Goal: Answer question/provide support: Share knowledge or assist other users

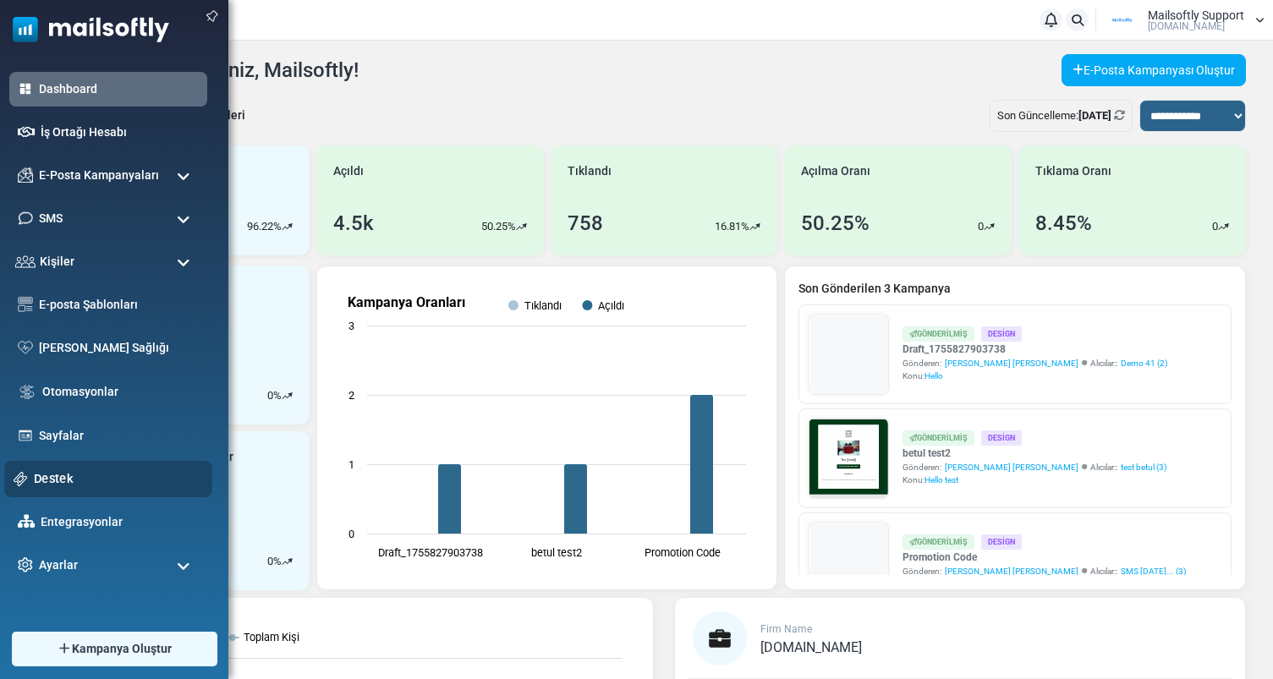
click at [60, 491] on div "Destek" at bounding box center [108, 479] width 208 height 36
click at [59, 479] on link "Destek" at bounding box center [118, 478] width 169 height 19
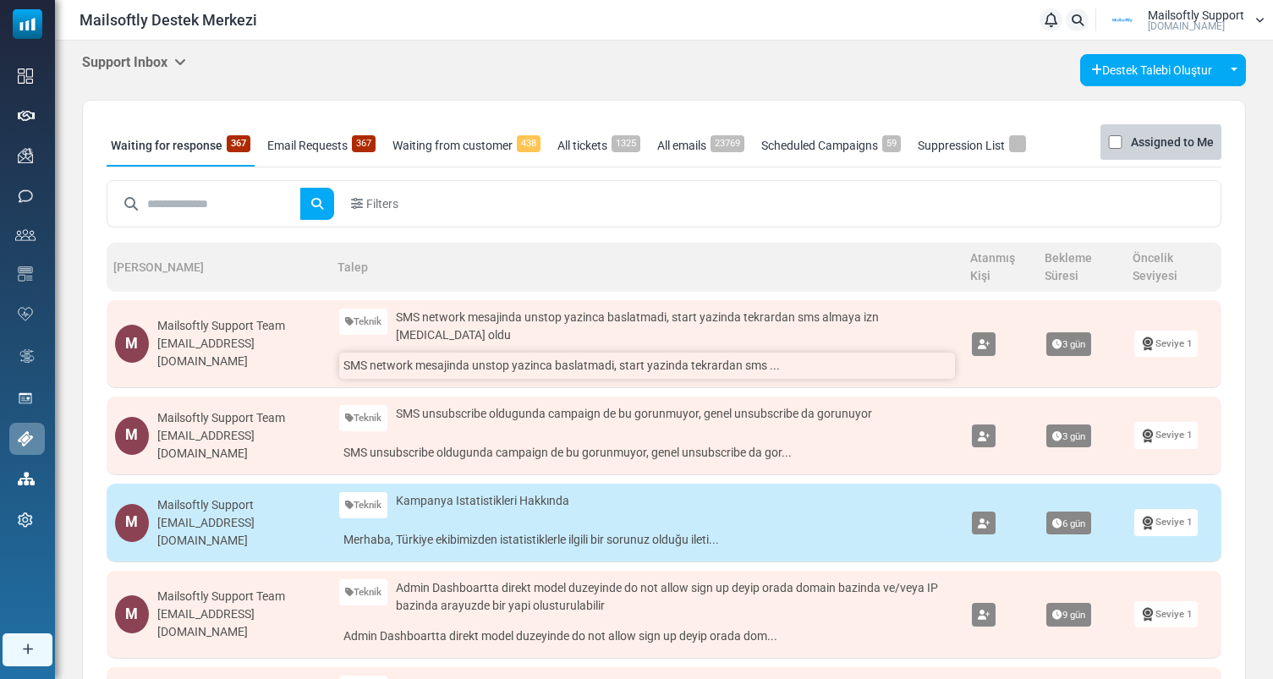
click at [574, 364] on link "SMS network mesajinda unstop yazinca baslatmadi, start yazinda tekrardan sms ..." at bounding box center [647, 366] width 616 height 26
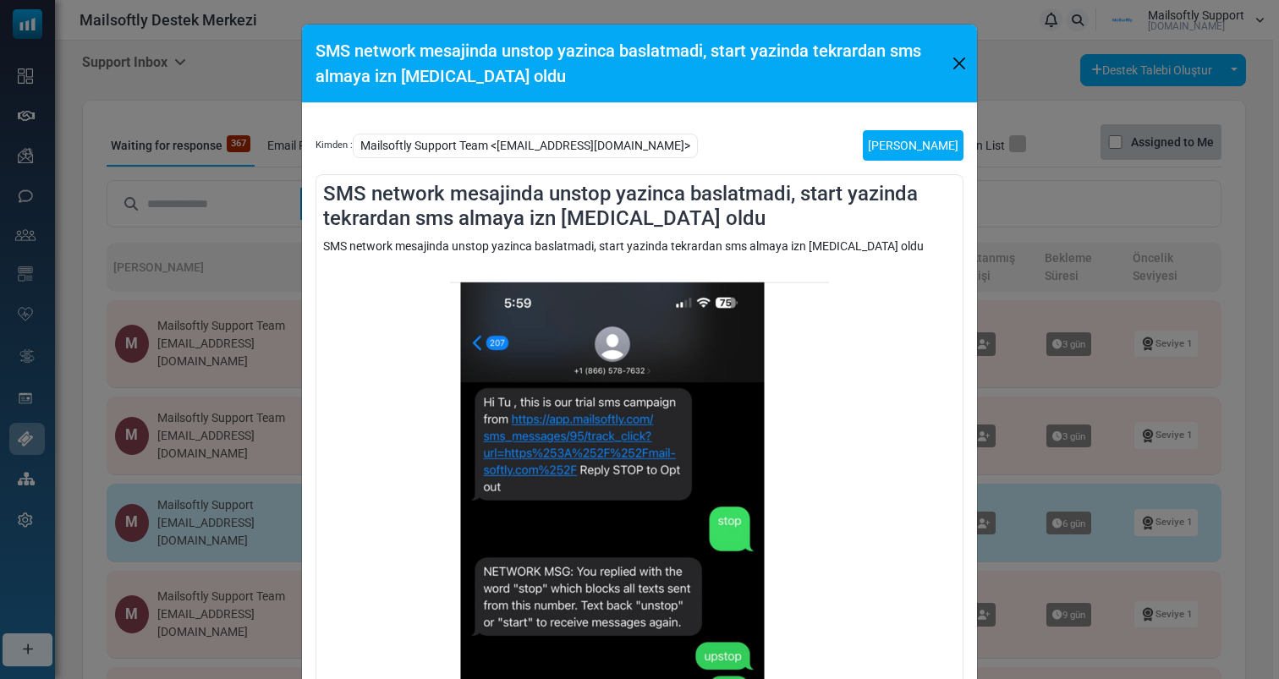
click at [933, 140] on link "[PERSON_NAME]" at bounding box center [913, 145] width 101 height 30
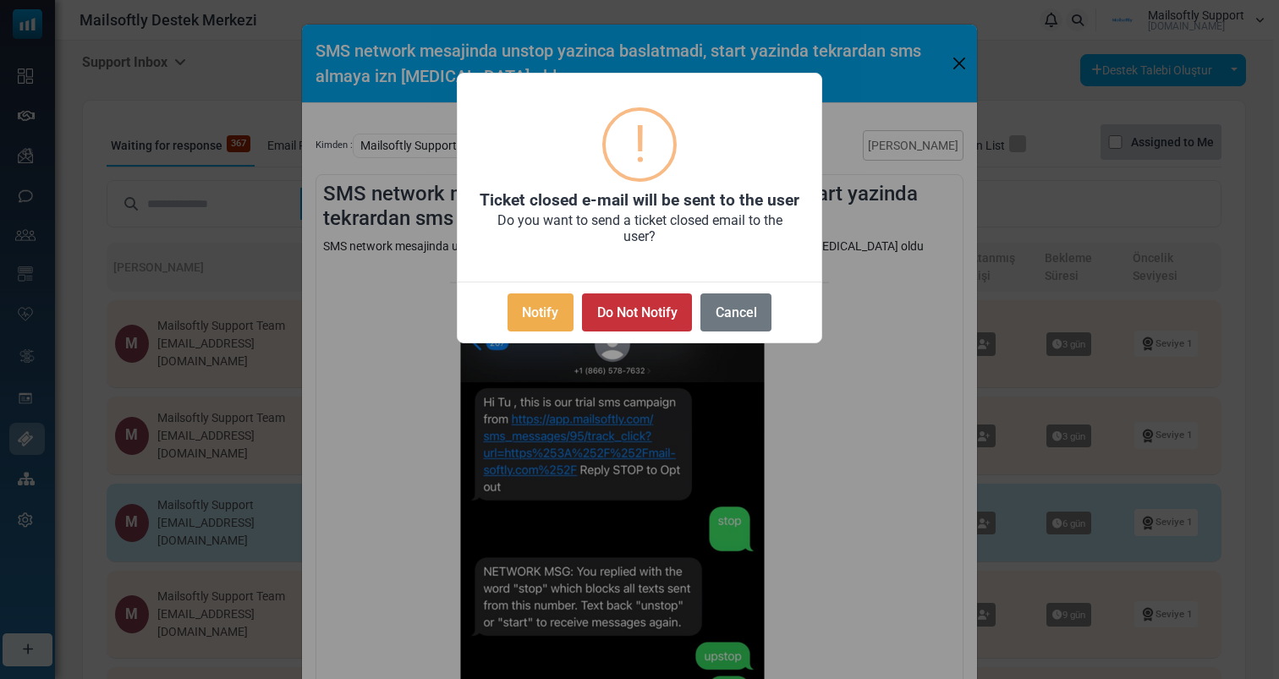
click at [671, 310] on button "Do Not Notify" at bounding box center [637, 312] width 110 height 38
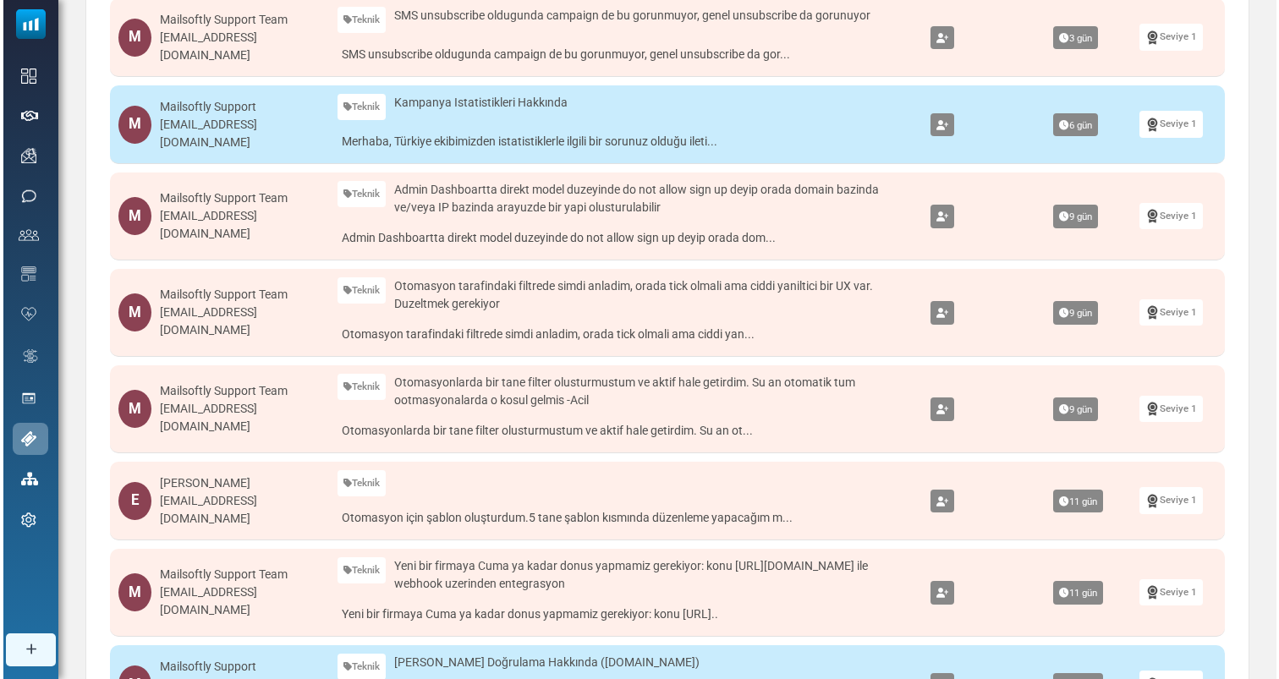
scroll to position [308, 0]
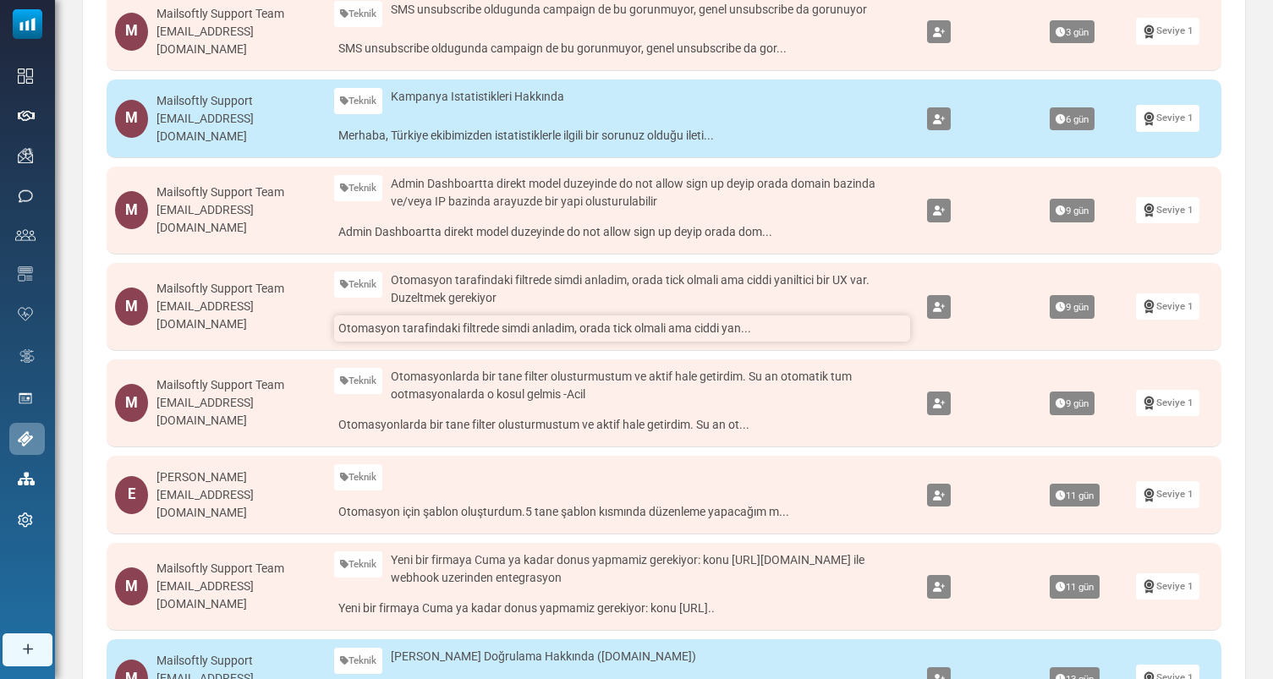
click at [609, 326] on link "Otomasyon tarafindaki filtrede simdi anladim, orada tick olmali ama ciddi yan..." at bounding box center [622, 328] width 576 height 26
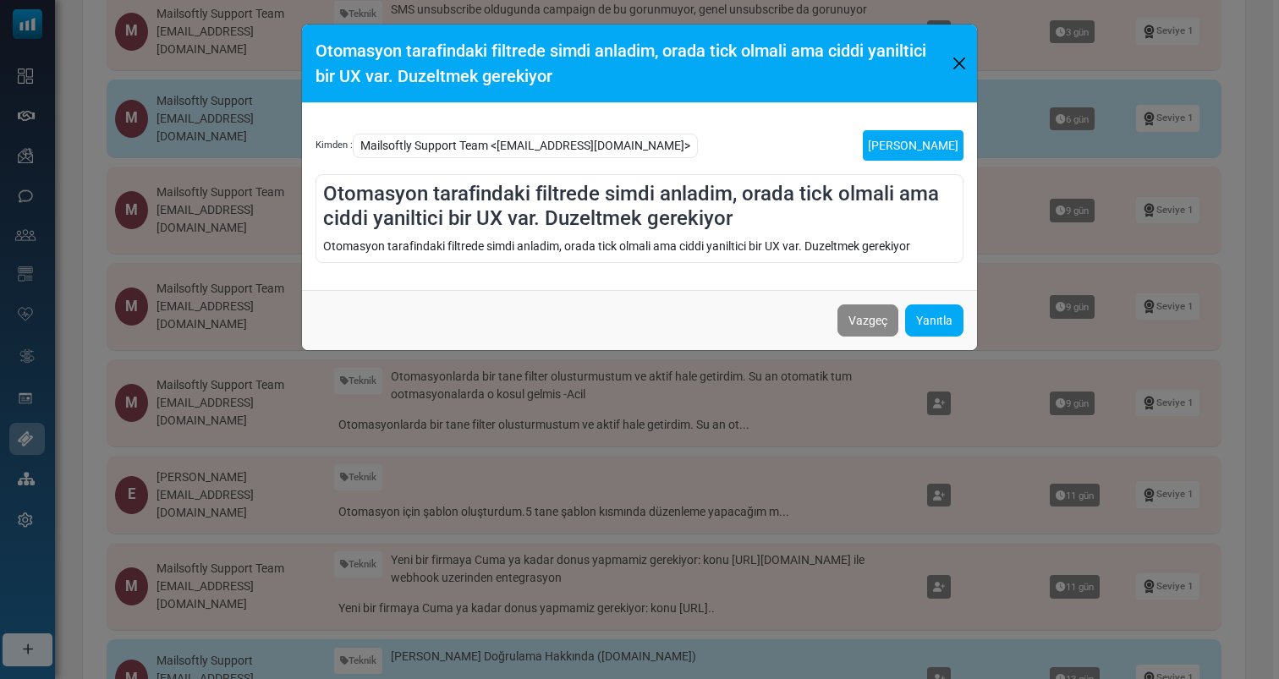
click at [930, 149] on link "[PERSON_NAME]" at bounding box center [913, 145] width 101 height 30
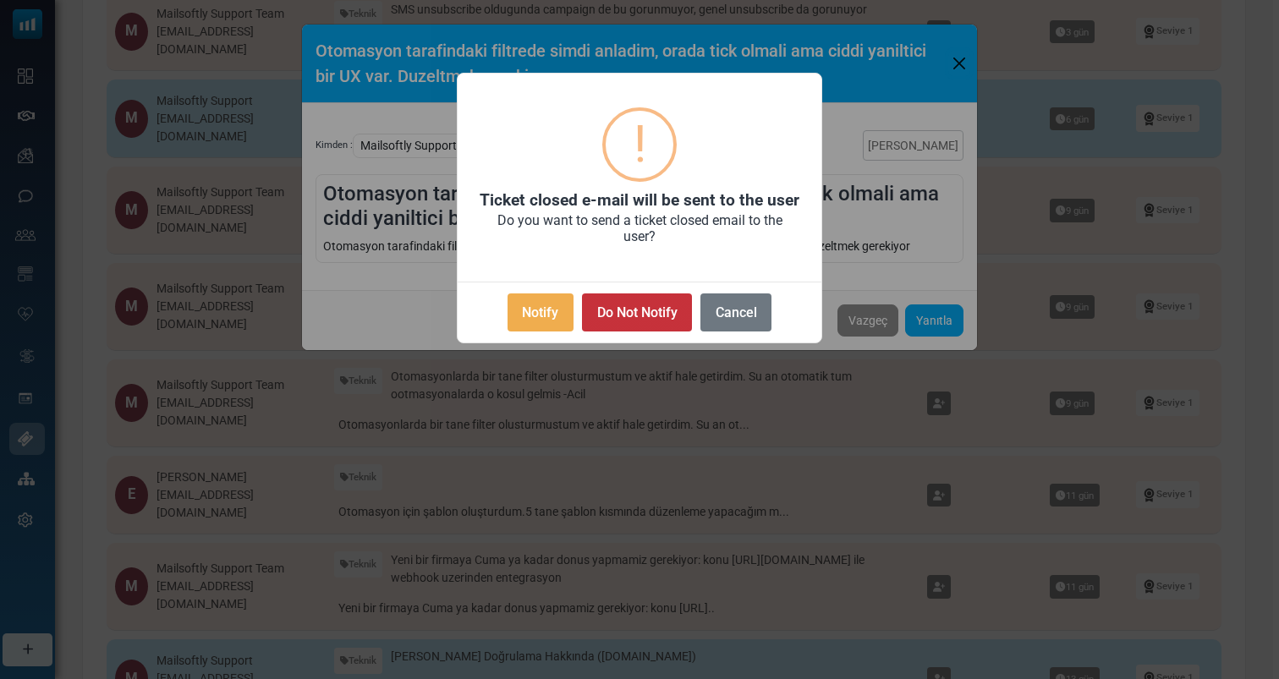
click at [665, 301] on button "Do Not Notify" at bounding box center [637, 312] width 110 height 38
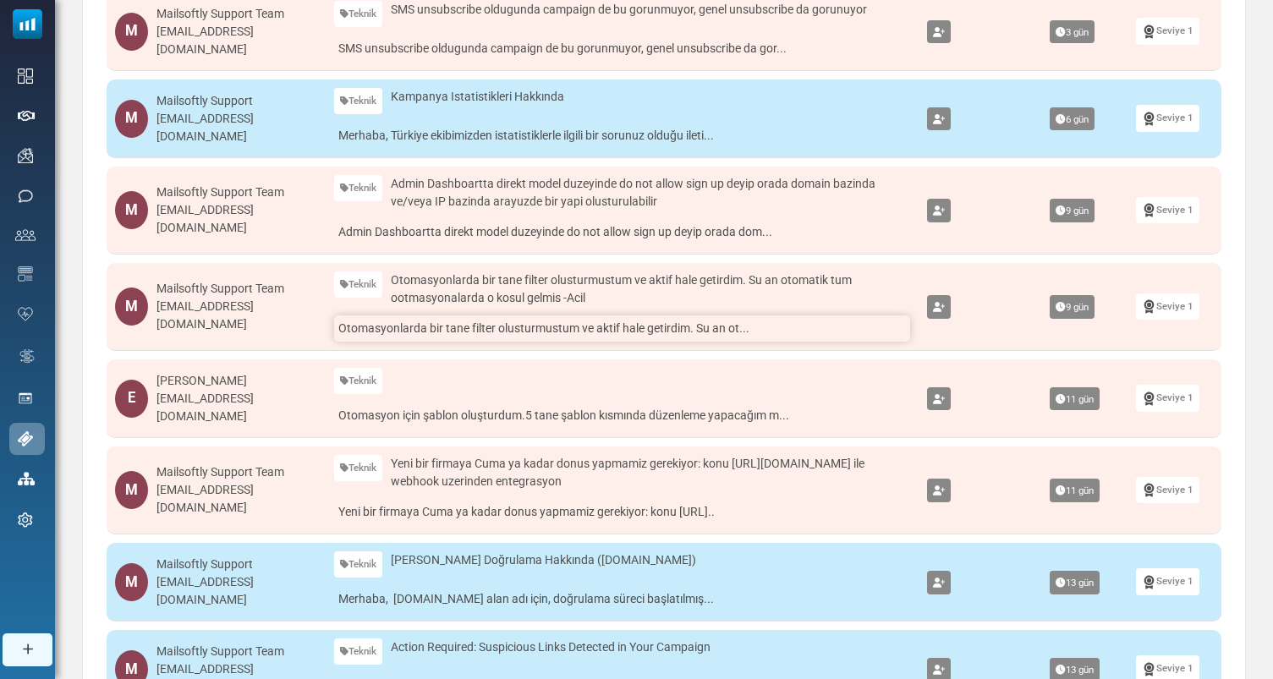
click at [610, 332] on link "Otomasyonlarda bir tane filter olusturmustum ve aktif hale getirdim. Su an ot..." at bounding box center [622, 328] width 576 height 26
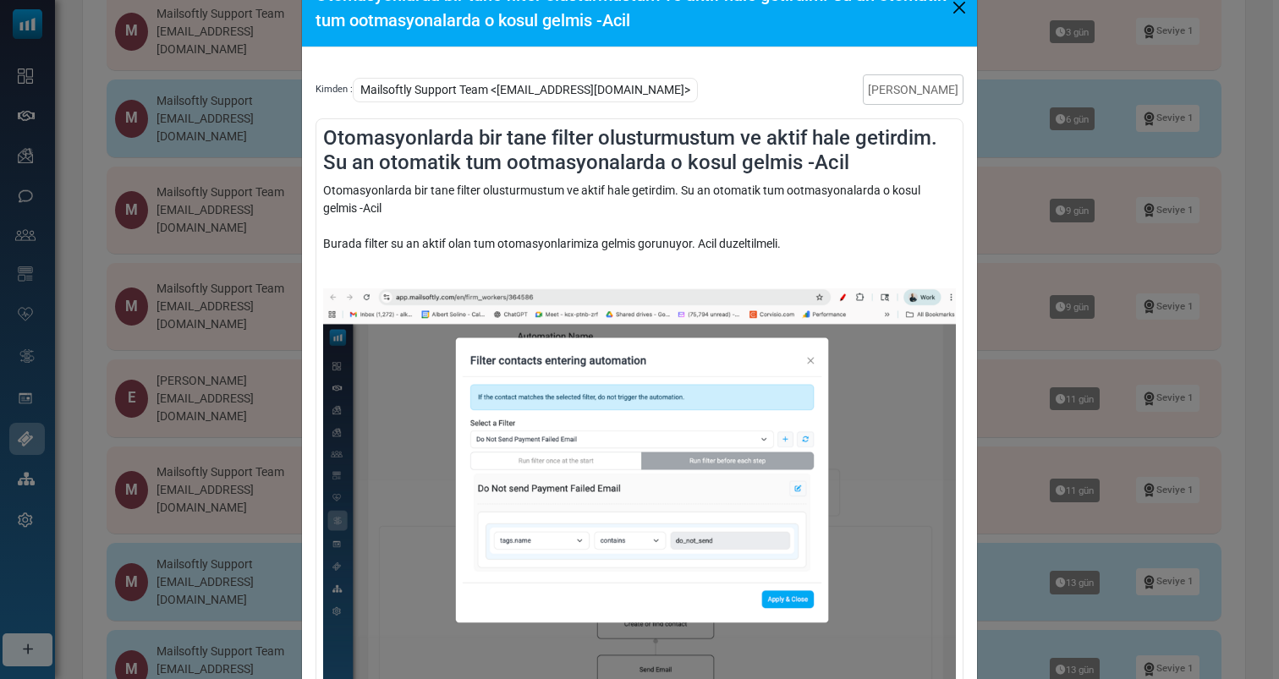
scroll to position [64, 0]
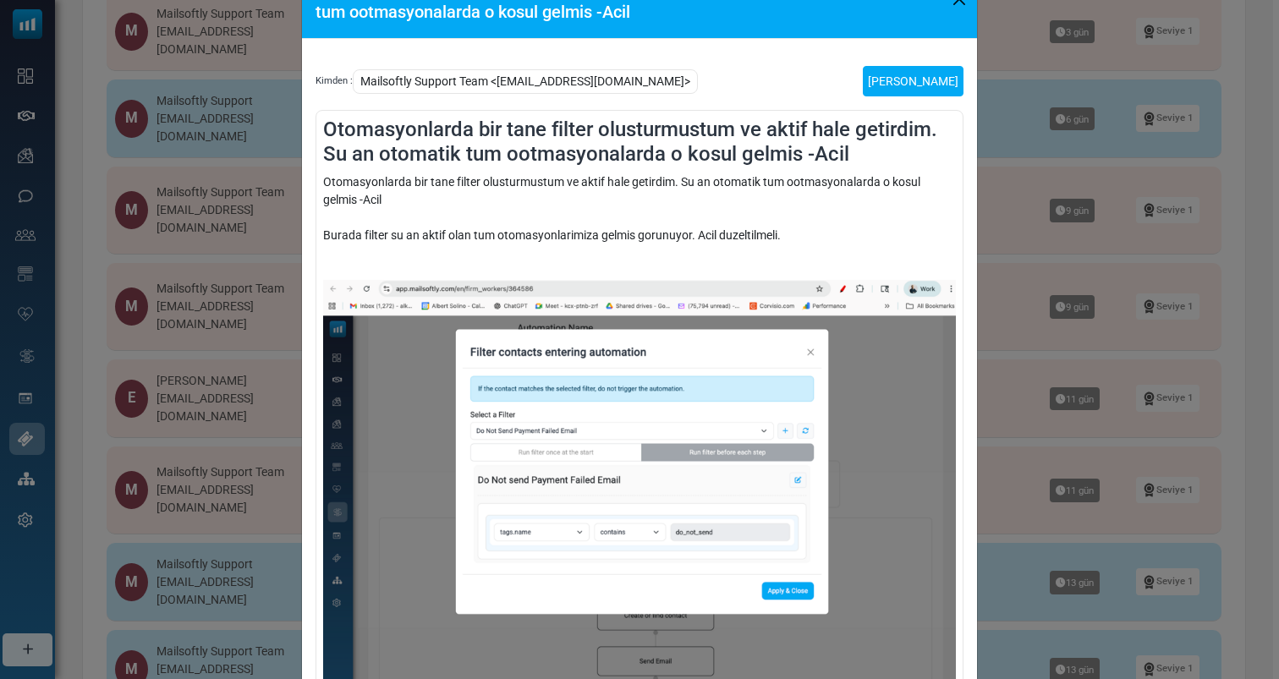
click at [924, 90] on link "[PERSON_NAME]" at bounding box center [913, 81] width 101 height 30
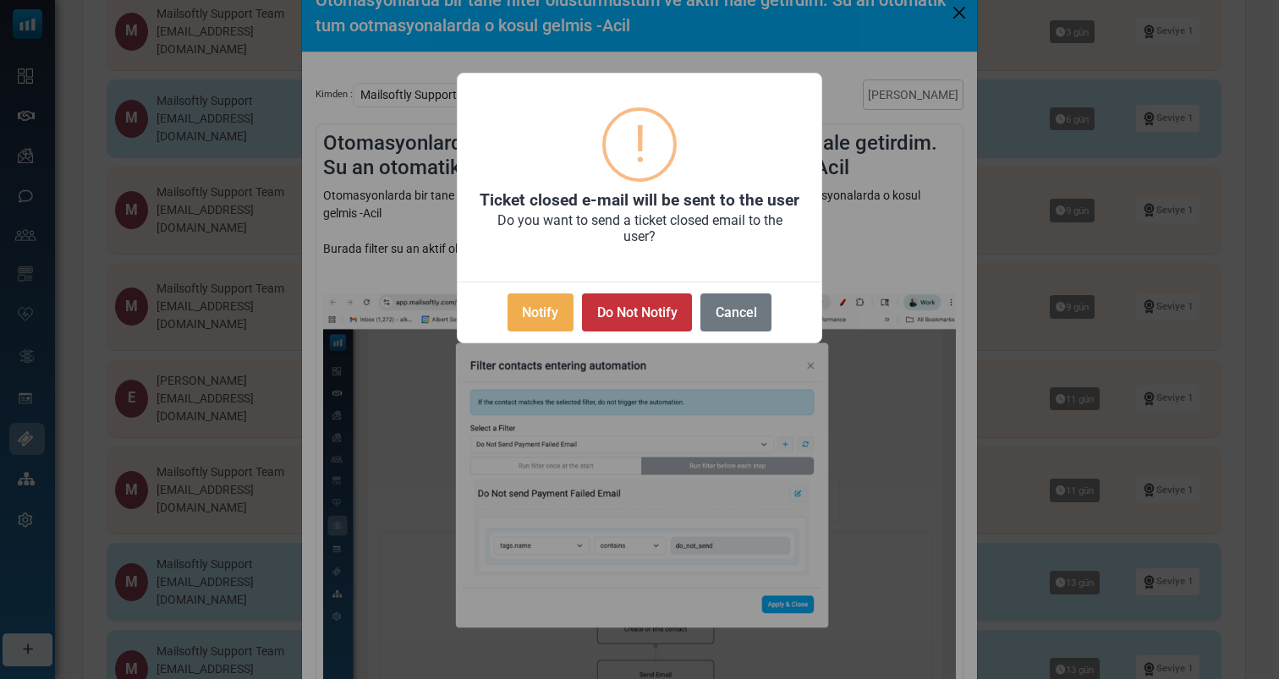
click at [639, 315] on button "Do Not Notify" at bounding box center [637, 312] width 110 height 38
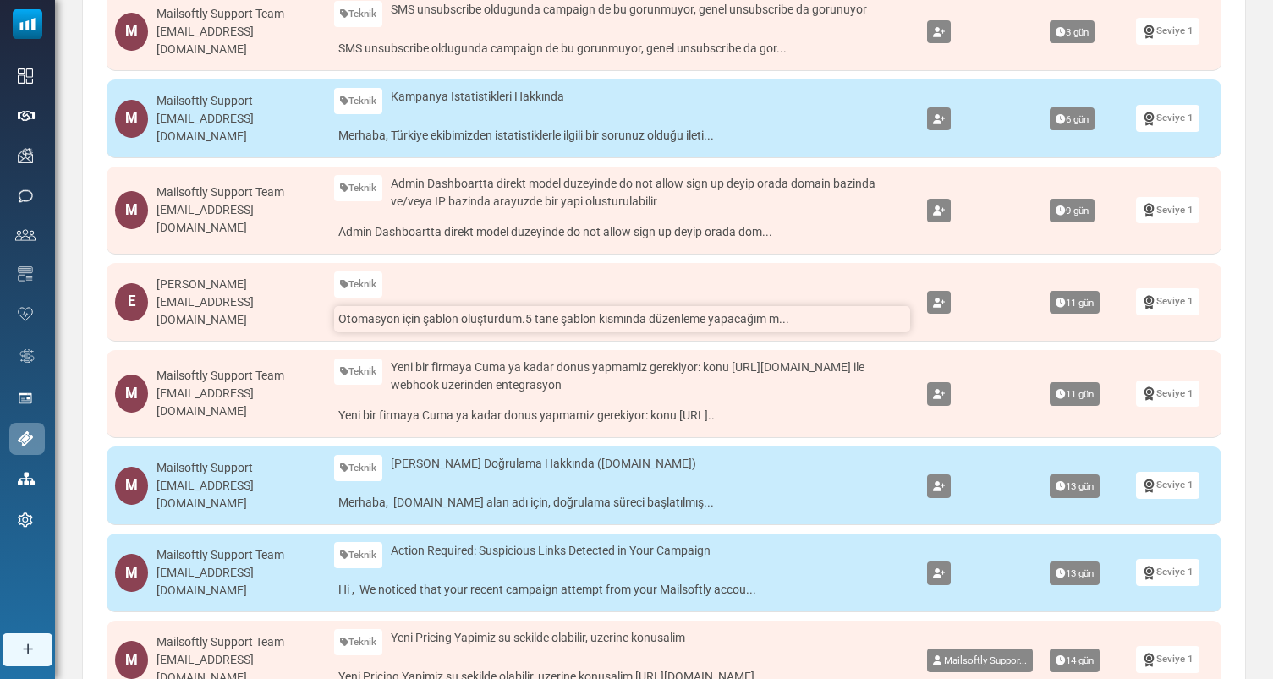
click at [638, 323] on link "Otomasyon için şablon oluşturdum.5 tane şablon kısmında düzenleme yapacağım m..." at bounding box center [622, 319] width 576 height 26
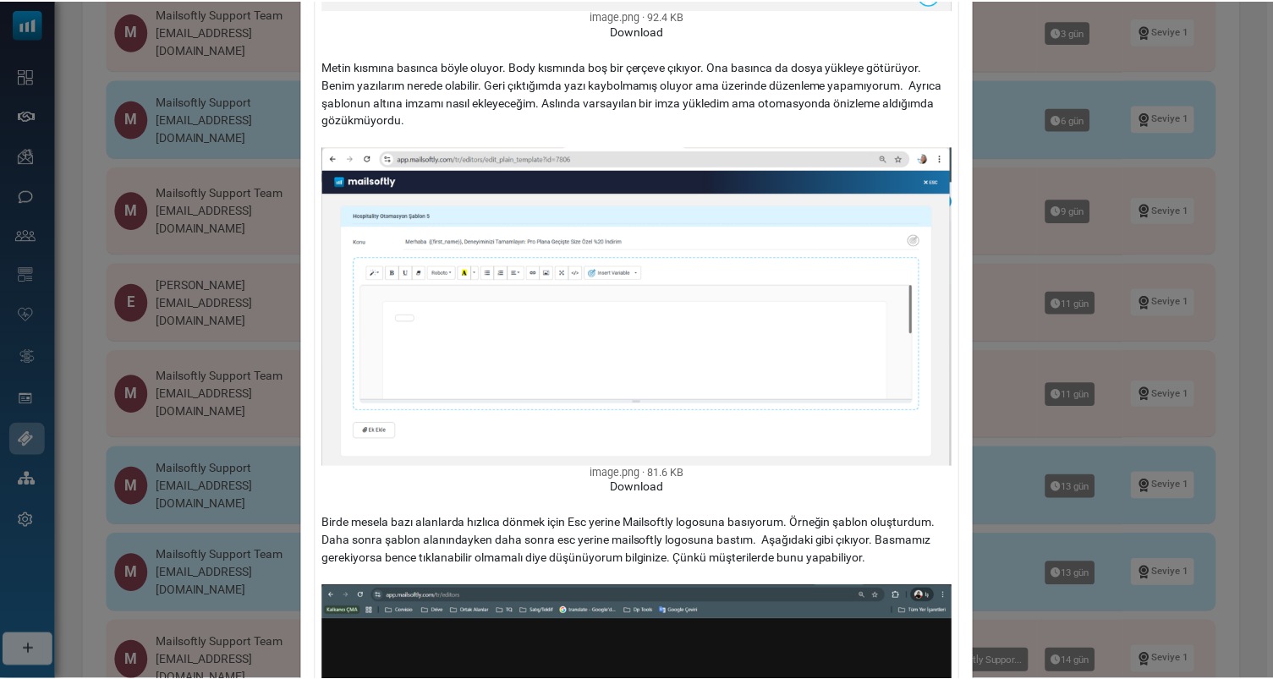
scroll to position [1480, 0]
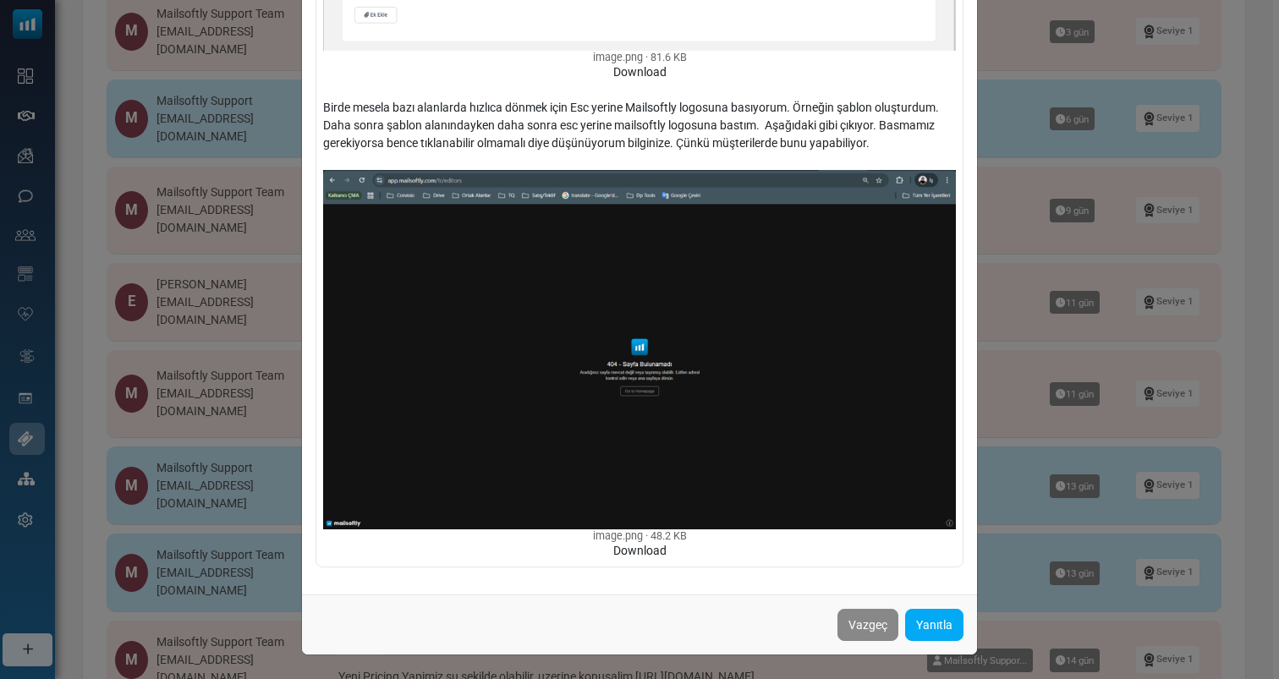
click at [247, 405] on div "Kimden : Esma Turan <esma.turan@mailsoftlymail.com> Talebi Kapat Otomasyon için…" at bounding box center [639, 339] width 1279 height 679
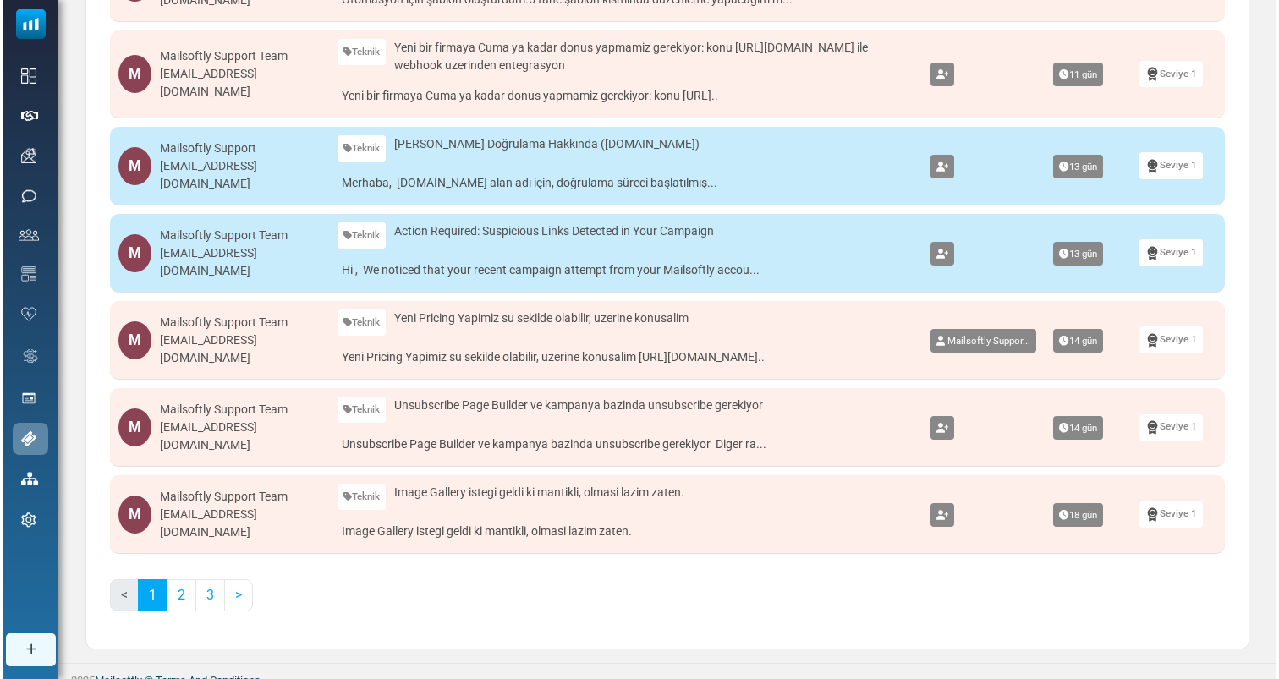
scroll to position [628, 0]
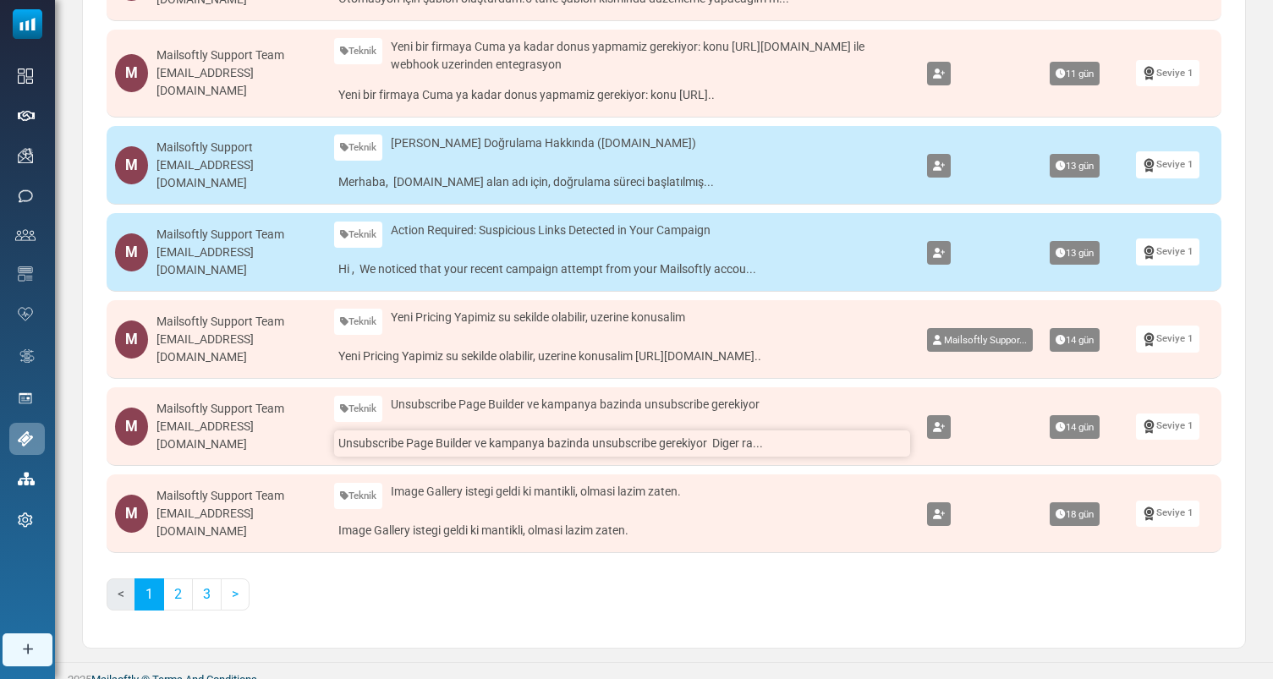
click at [520, 453] on link "Unsubscribe Page Builder ve kampanya bazinda unsubscribe gerekiyor Diger ra..." at bounding box center [622, 443] width 576 height 26
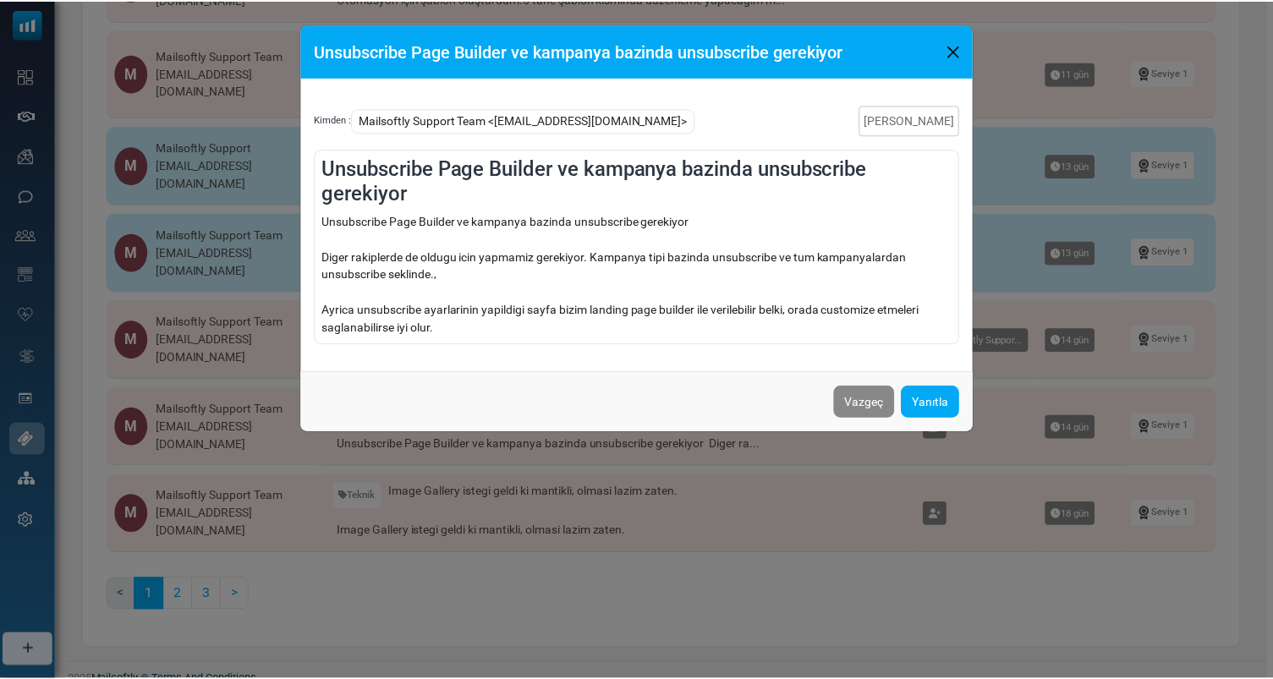
scroll to position [0, 0]
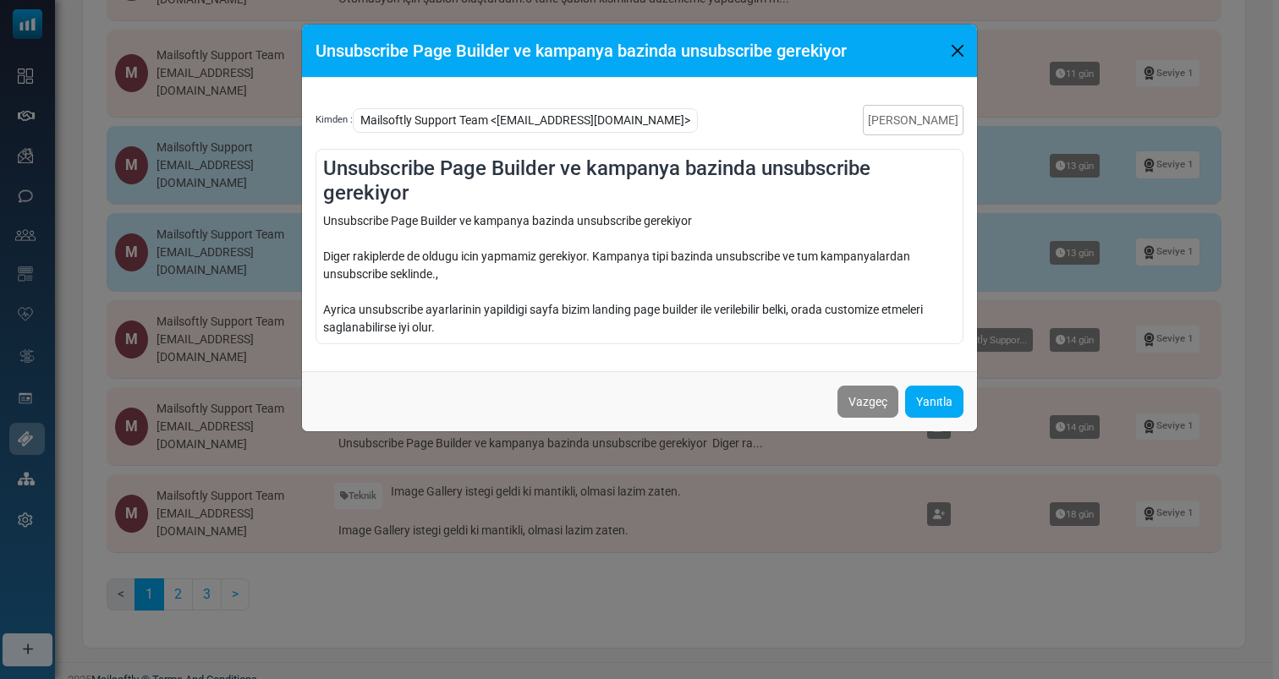
click at [975, 263] on div "Kimden : Mailsoftly Support Team <alkan@mailsoftly.com> Talebi Kapat Unsubscrib…" at bounding box center [639, 224] width 675 height 293
click at [632, 478] on div "Unsubscribe Page Builder ve kampanya bazinda unsubscribe gerekiyor Kimden : Mai…" at bounding box center [639, 339] width 1279 height 679
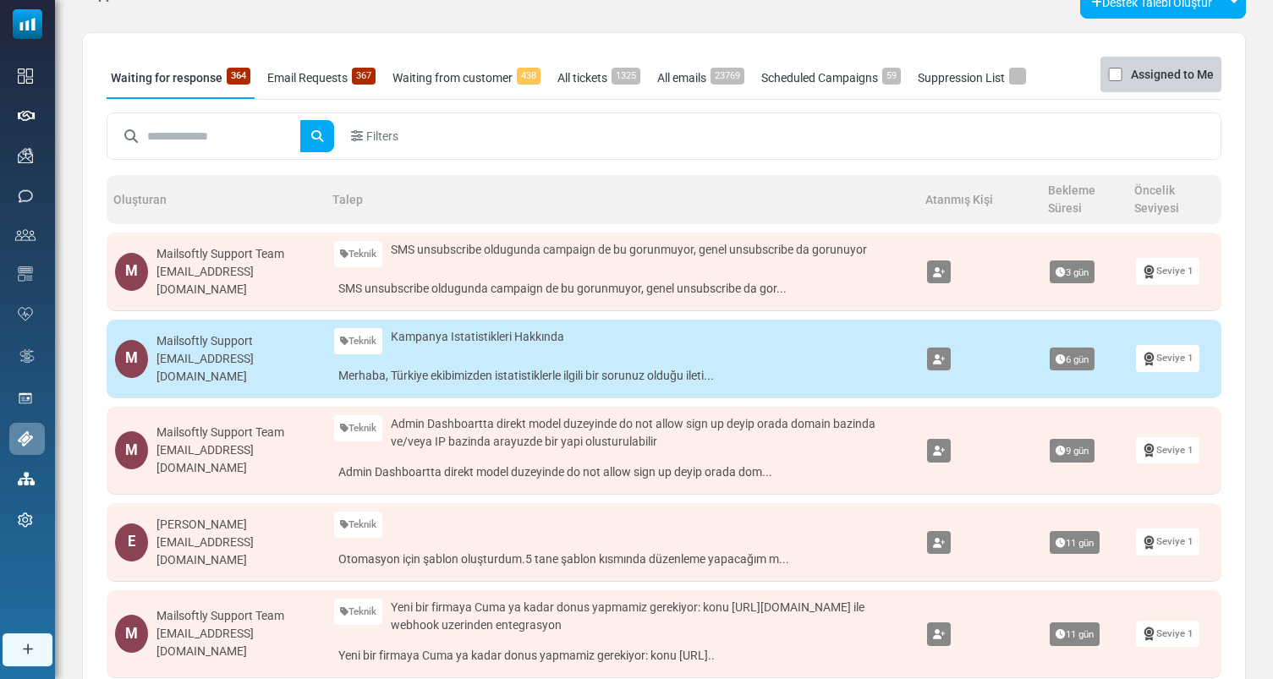
scroll to position [94, 0]
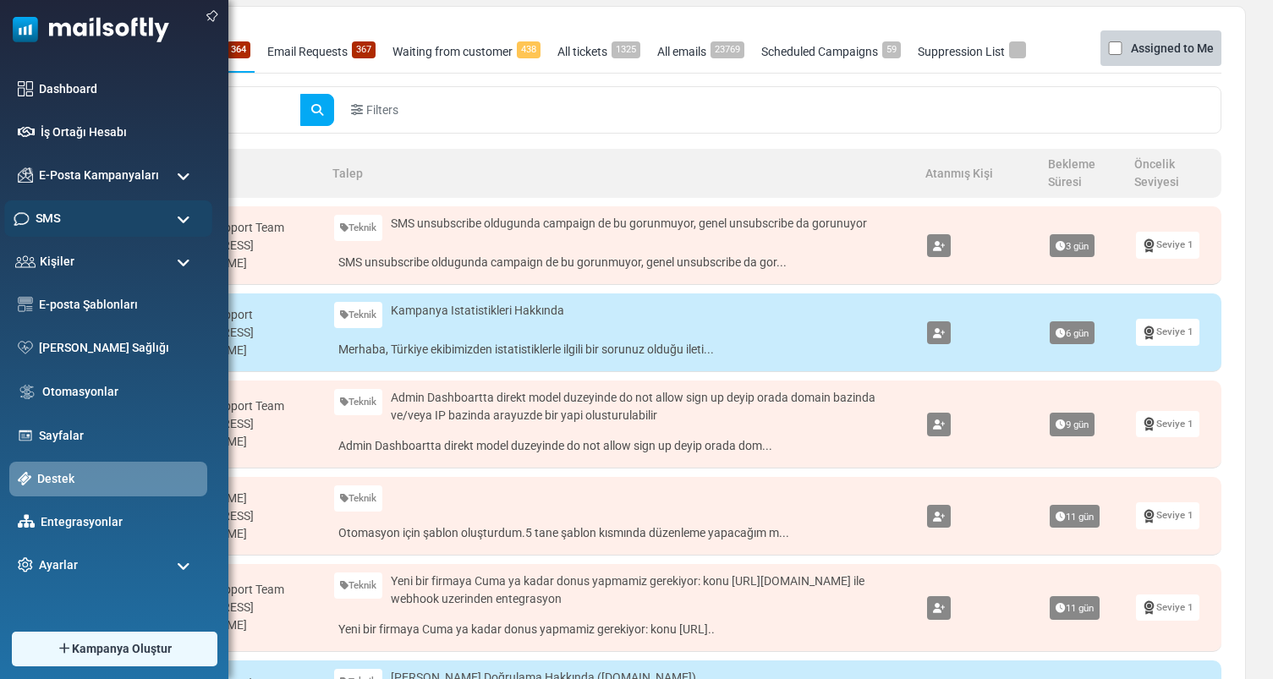
click at [182, 229] on div "SMS" at bounding box center [108, 218] width 208 height 36
click at [167, 224] on div "SMS" at bounding box center [108, 218] width 208 height 36
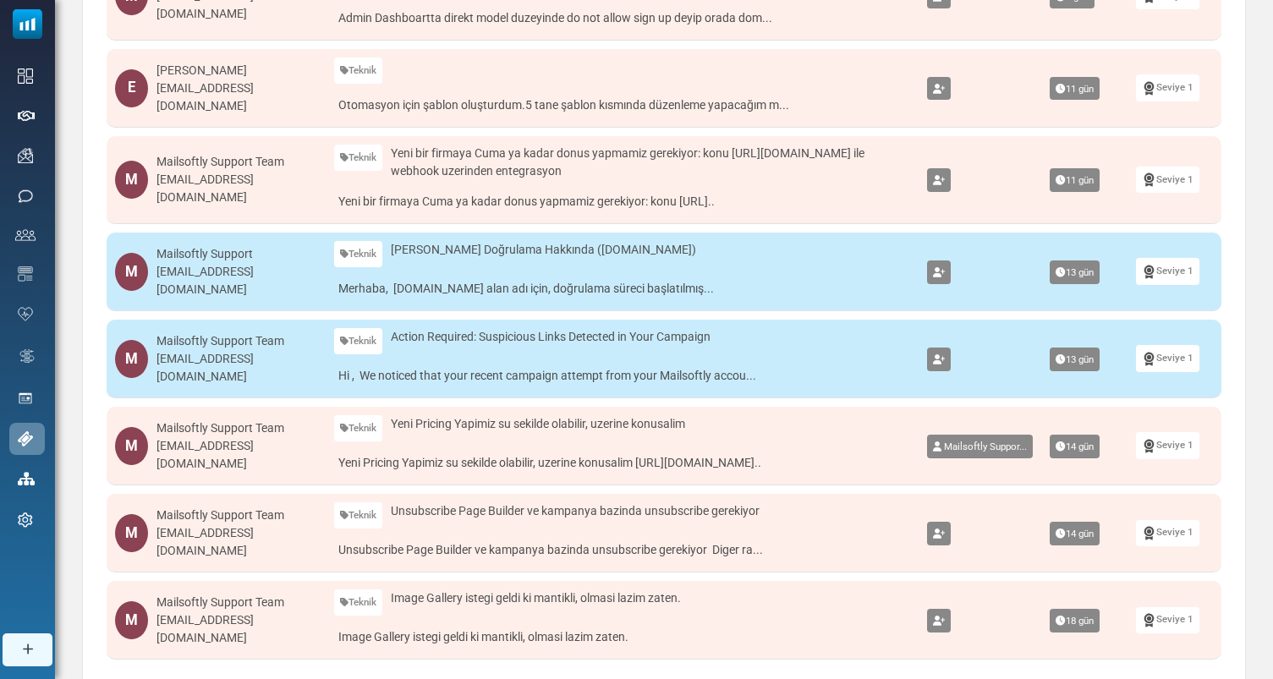
scroll to position [642, 0]
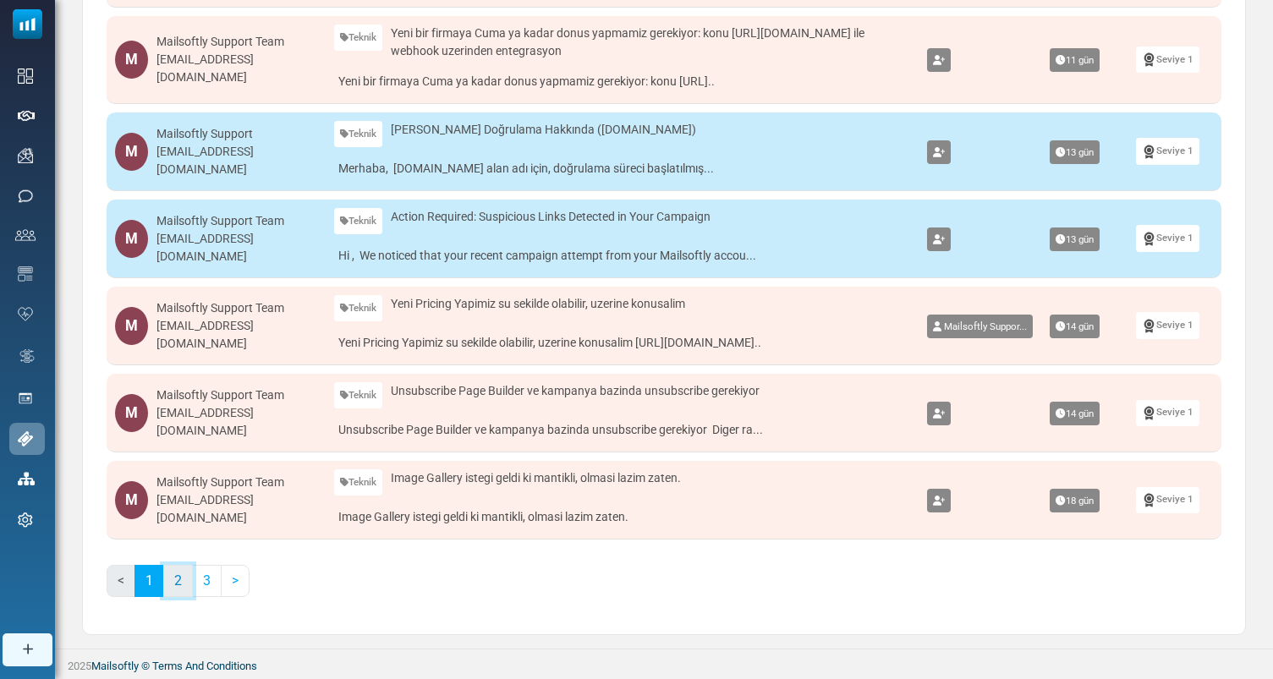
click at [173, 580] on link "2" at bounding box center [178, 581] width 30 height 32
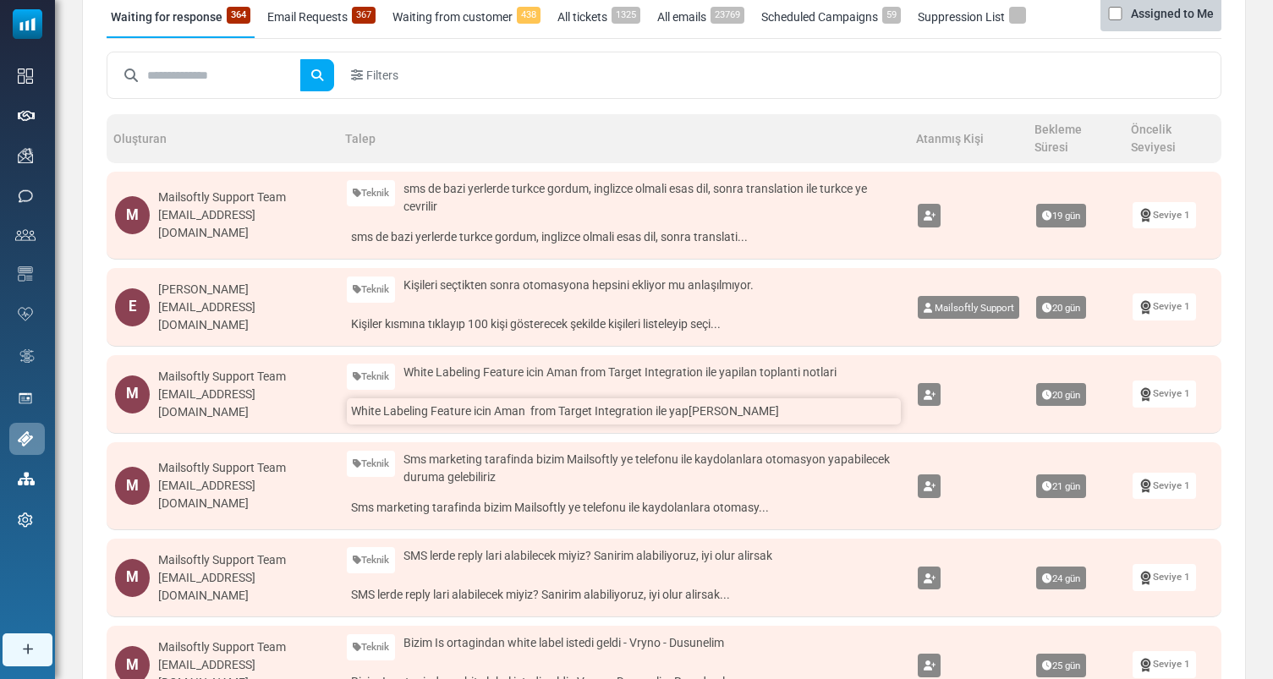
scroll to position [149, 0]
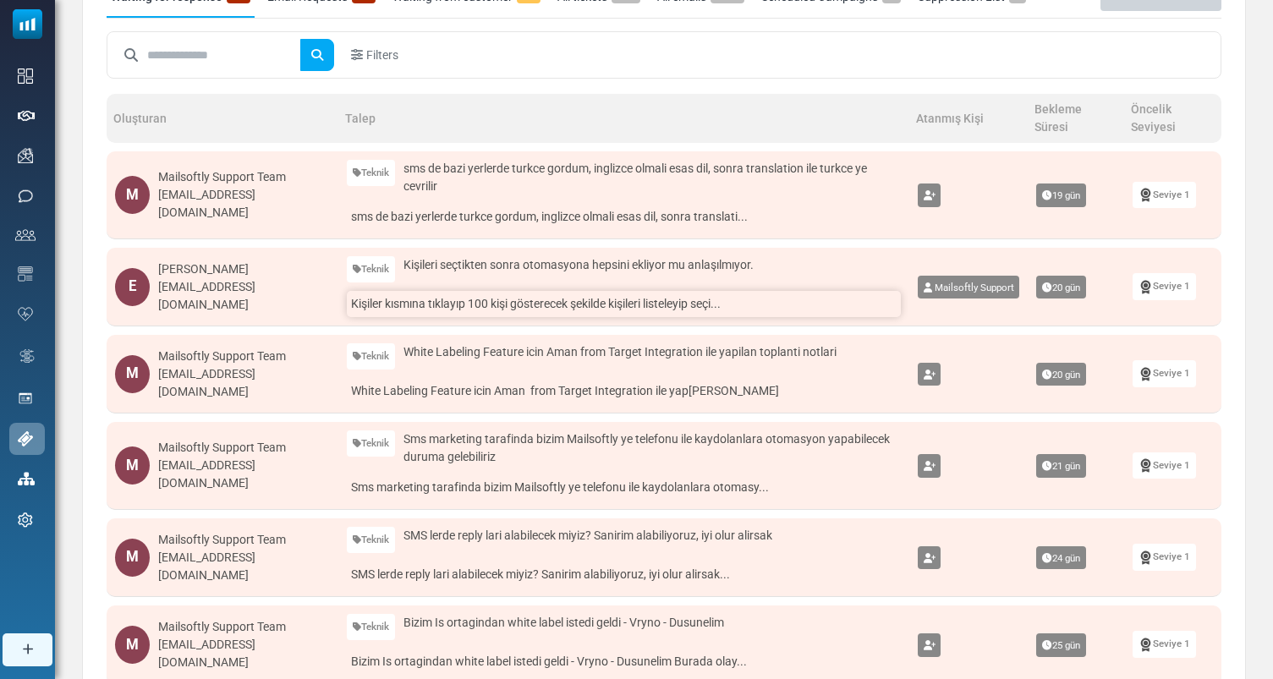
click at [623, 304] on link "Kişiler kısmına tıklayıp 100 kişi gösterecek şekilde kişileri listeleyip seçi..." at bounding box center [624, 304] width 554 height 26
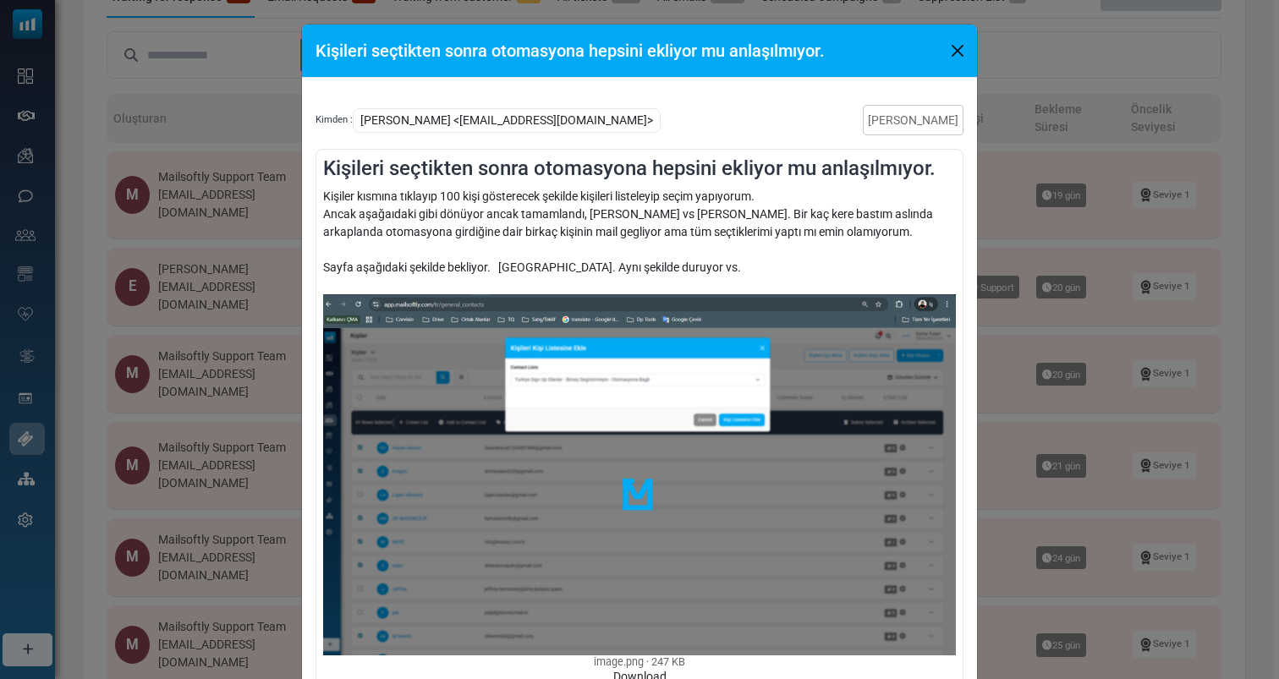
click at [1049, 293] on div "Kişileri seçtikten sonra otomasyona hepsini ekliyor mu anlaşılmıyor. Kimden : E…" at bounding box center [639, 339] width 1279 height 679
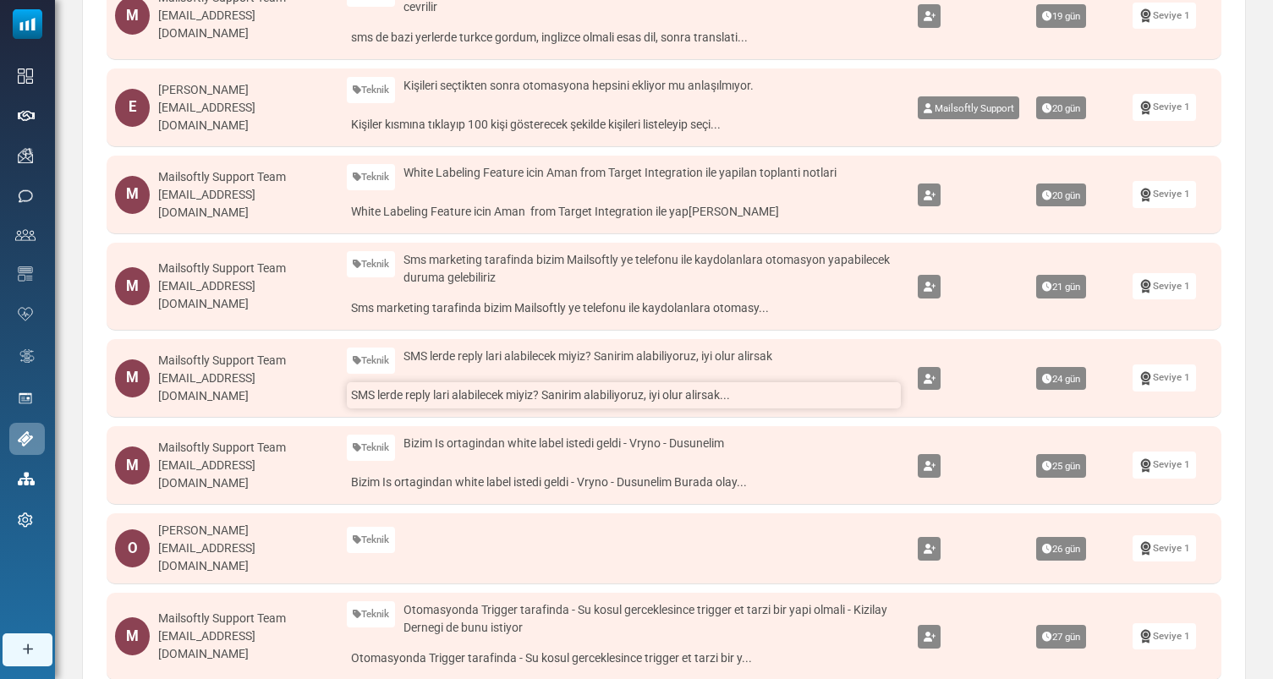
scroll to position [340, 0]
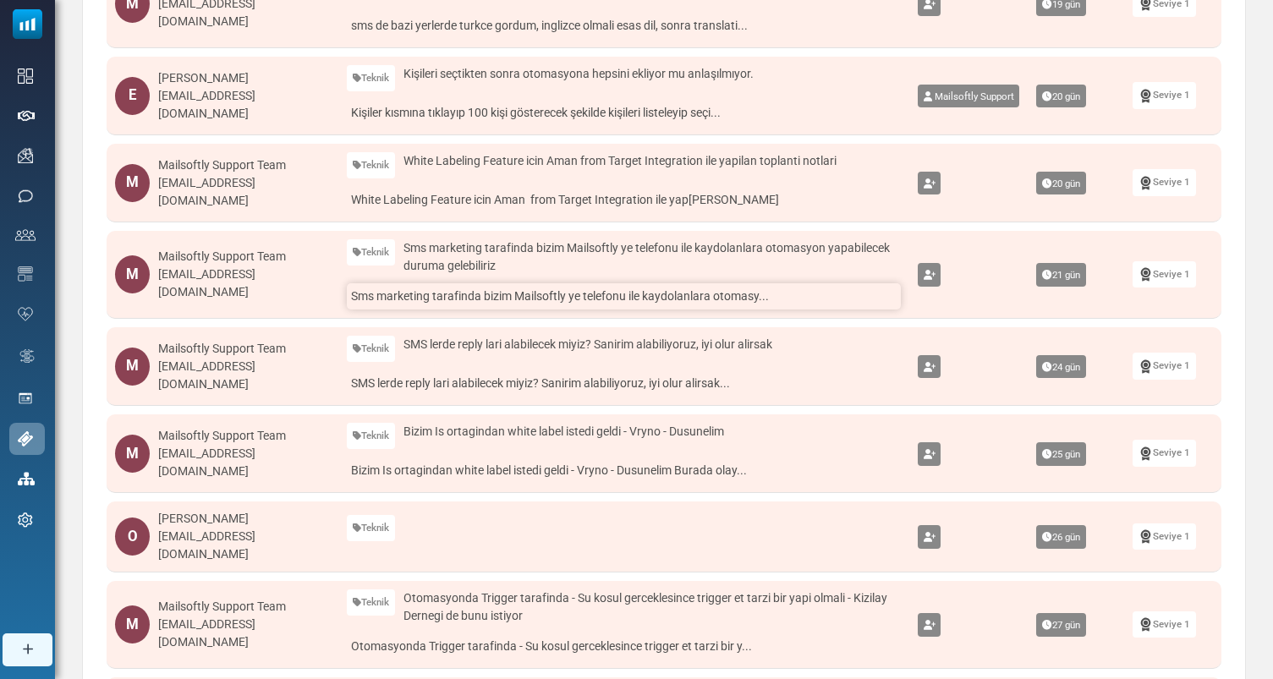
click at [688, 297] on link "Sms marketing tarafinda bizim Mailsoftly ye telefonu ile kaydolanlara otomasy..." at bounding box center [624, 296] width 554 height 26
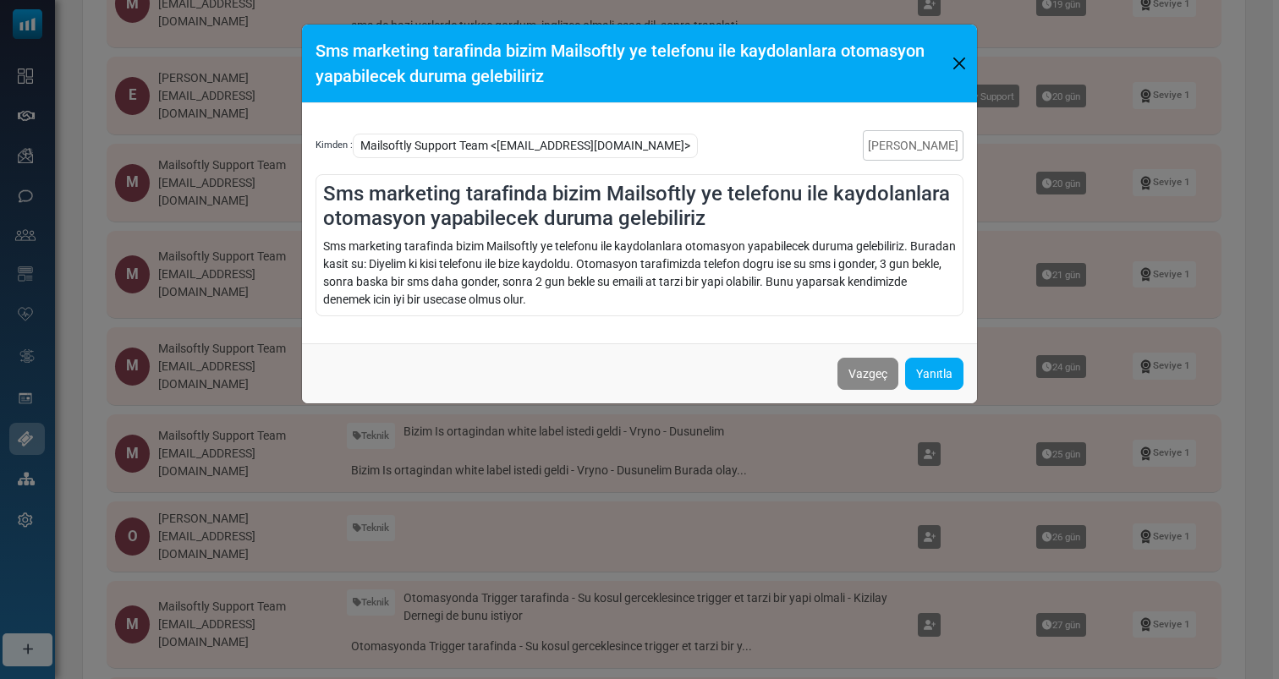
click at [694, 484] on div "Sms marketing tarafinda bizim Mailsoftly ye telefonu ile kaydolanlara otomasyon…" at bounding box center [639, 339] width 1279 height 679
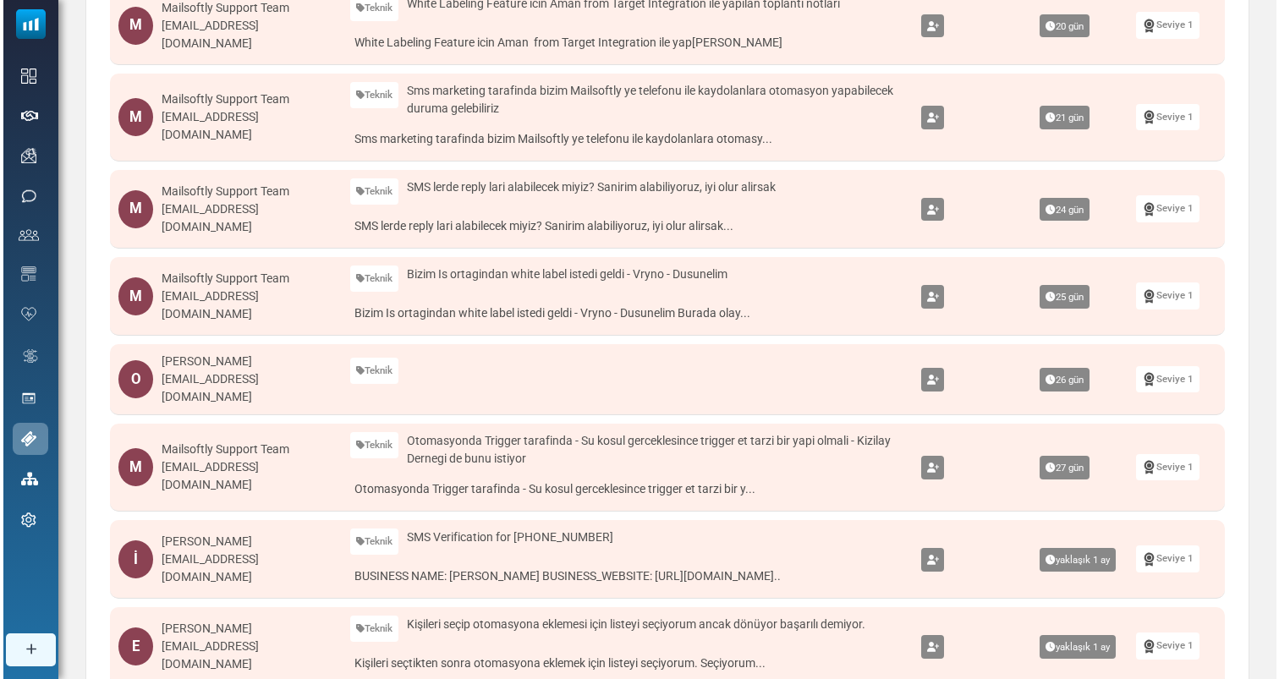
scroll to position [491, 0]
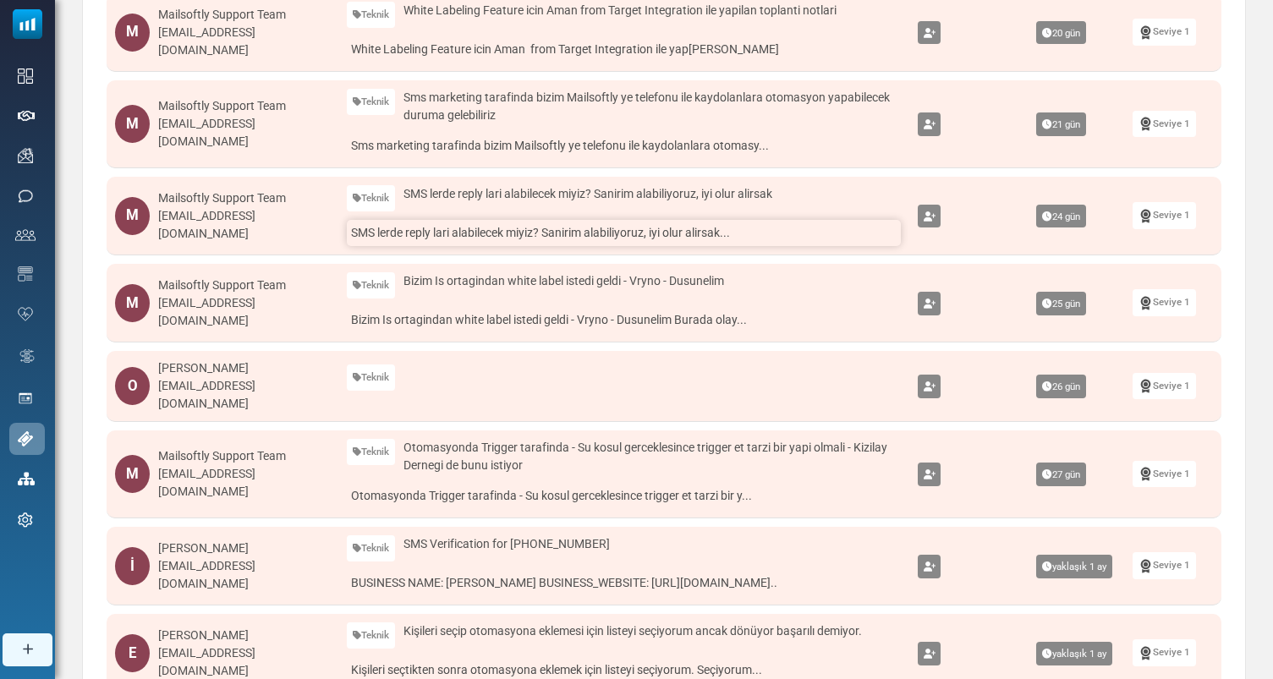
click at [688, 232] on link "SMS lerde reply lari alabilecek miyiz? Sanirim alabiliyoruz, iyi olur alirsak..." at bounding box center [624, 233] width 554 height 26
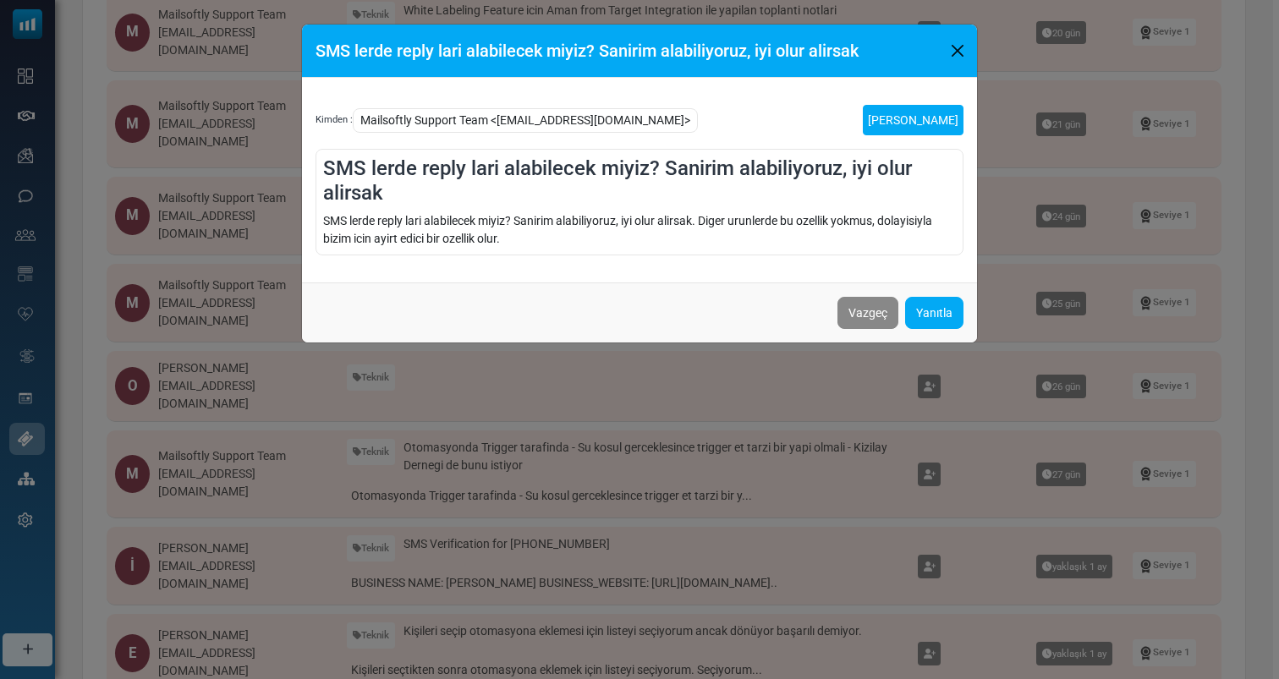
click at [924, 129] on link "[PERSON_NAME]" at bounding box center [913, 120] width 101 height 30
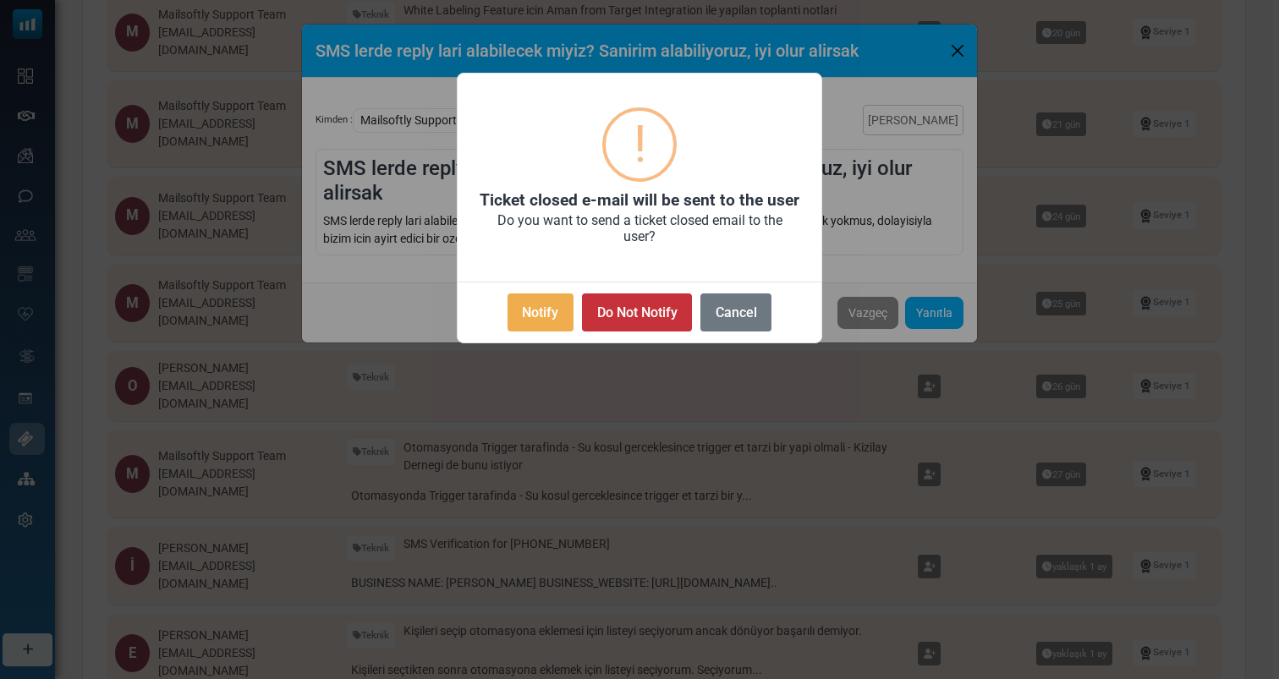
click at [619, 304] on button "Do Not Notify" at bounding box center [637, 312] width 110 height 38
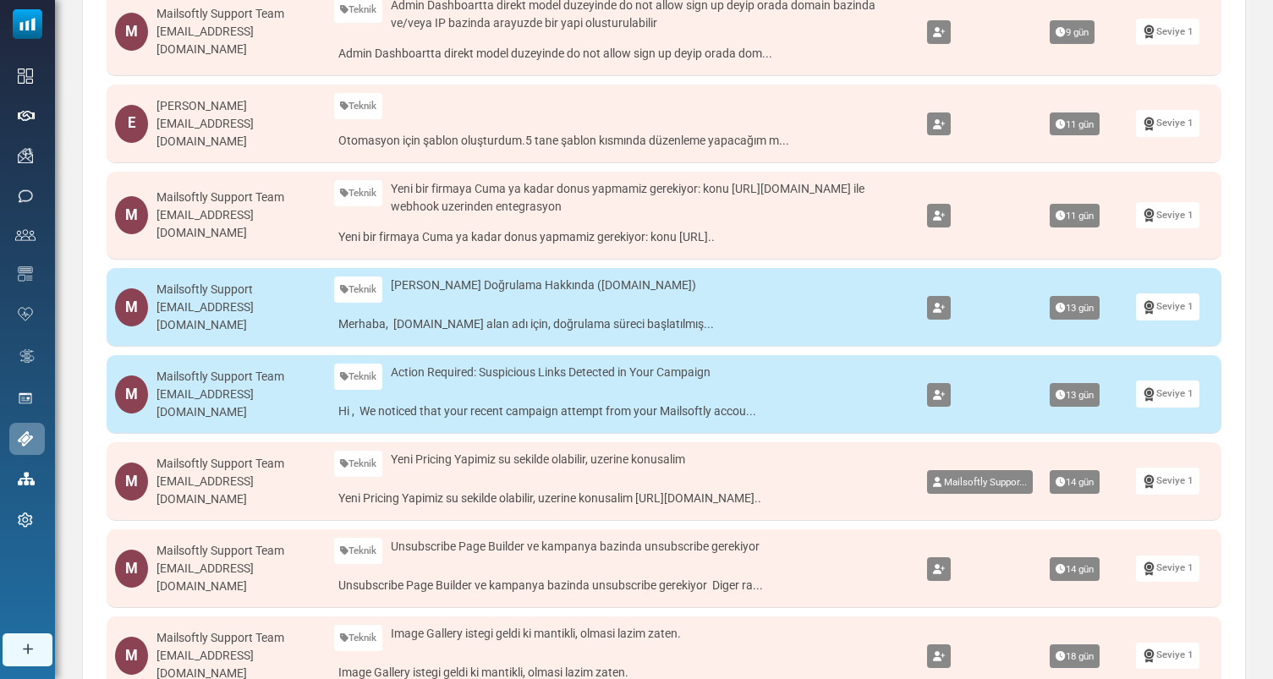
scroll to position [642, 0]
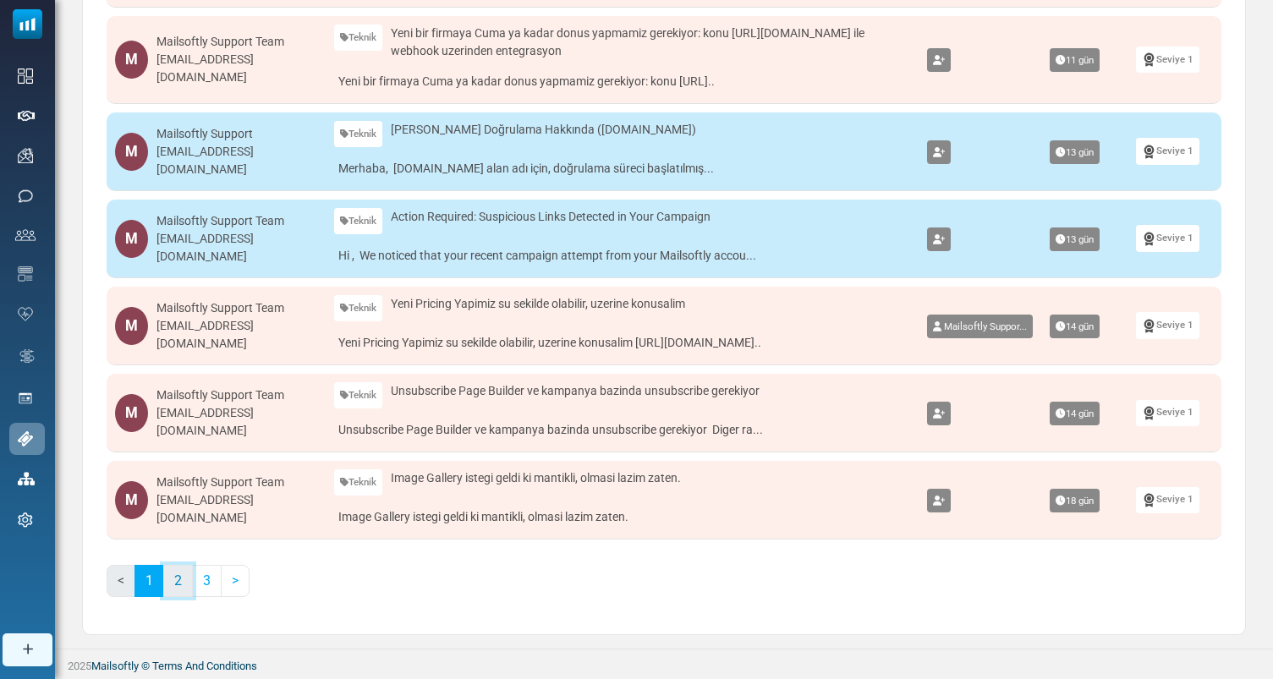
click at [170, 592] on link "2" at bounding box center [178, 581] width 30 height 32
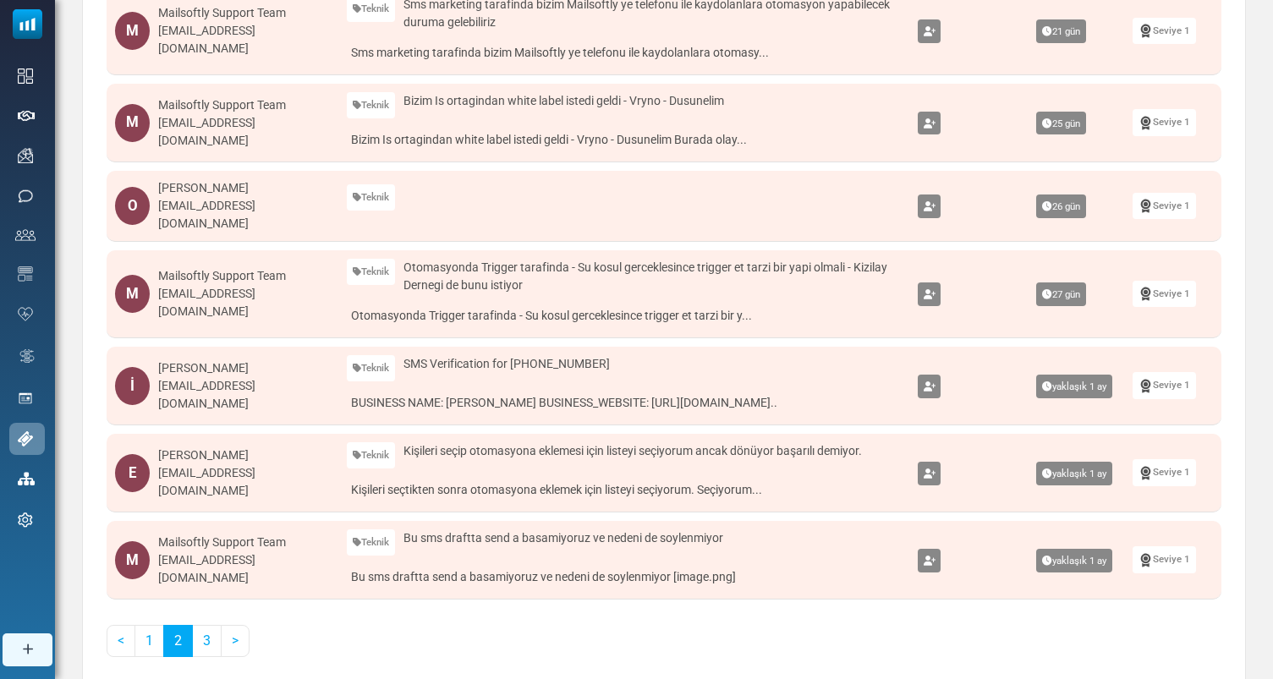
scroll to position [586, 0]
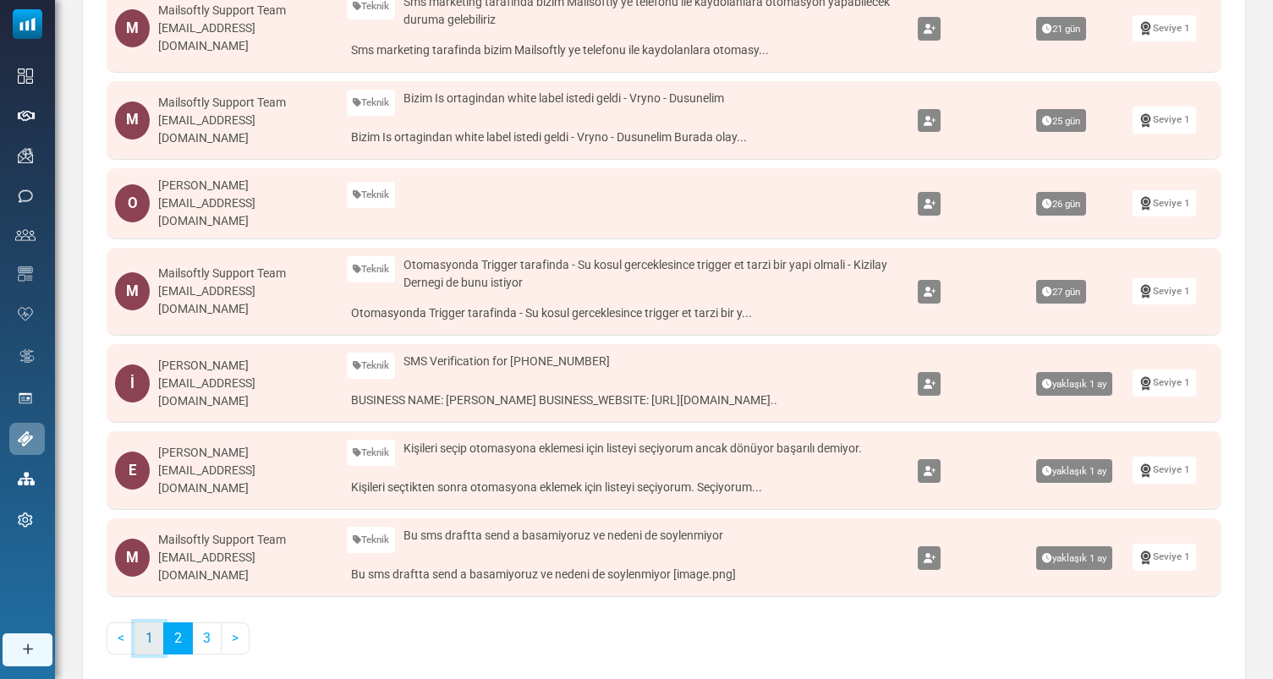
click at [151, 631] on link "1" at bounding box center [149, 638] width 30 height 32
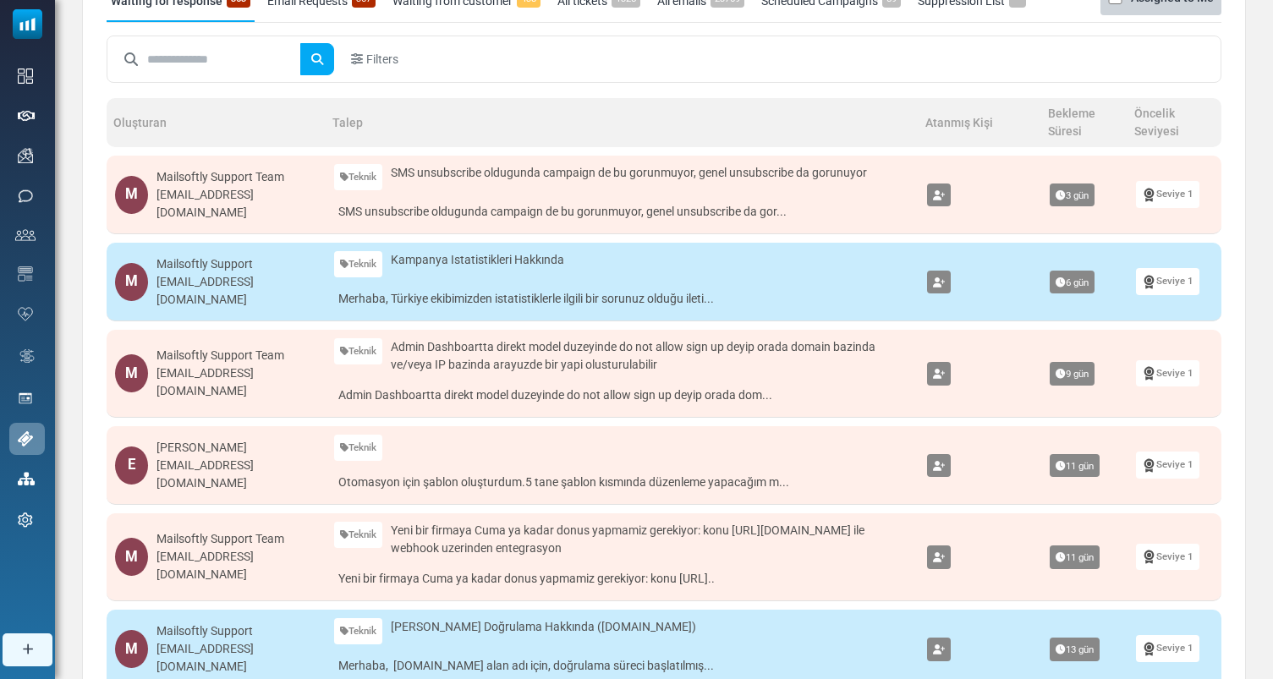
scroll to position [0, 0]
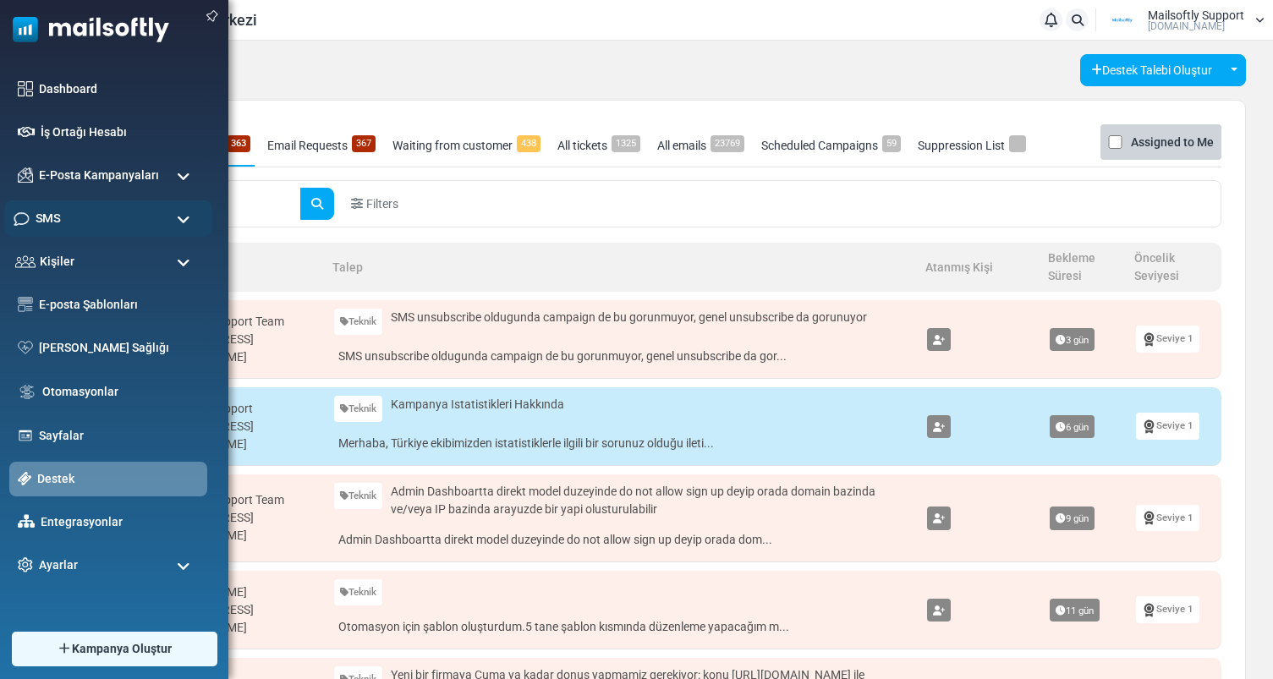
click at [175, 214] on div "SMS" at bounding box center [108, 218] width 208 height 36
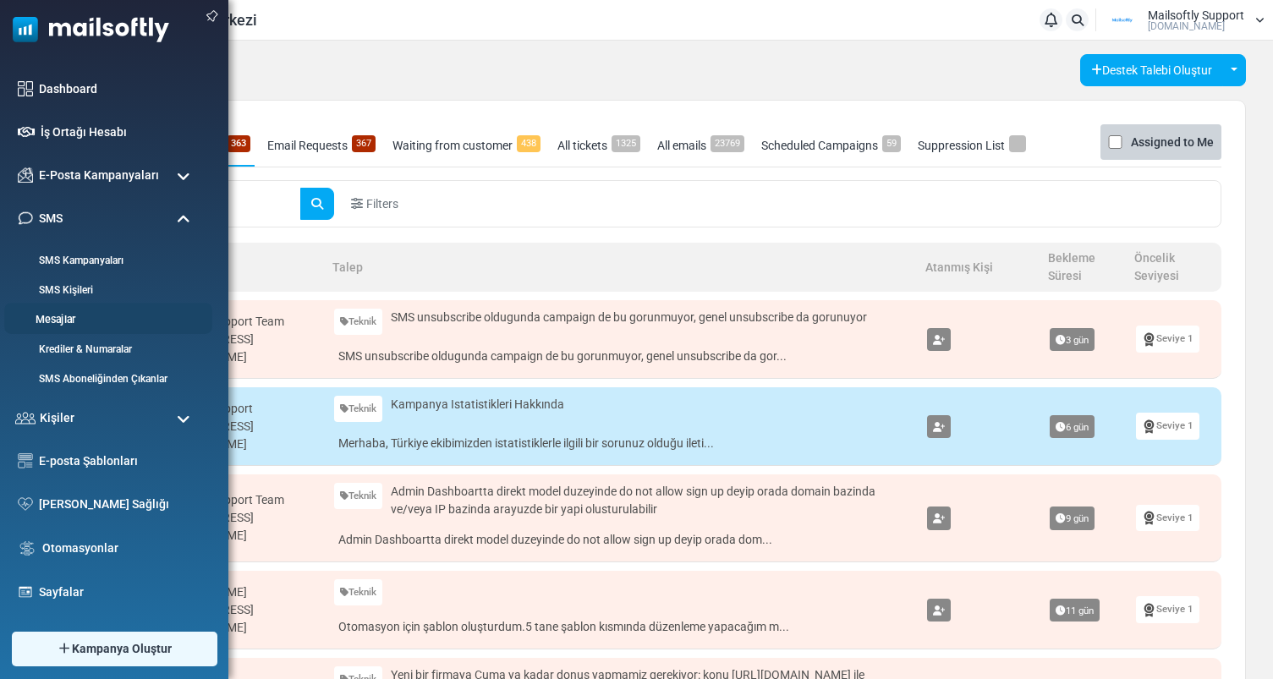
click at [67, 318] on link "Mesajlar" at bounding box center [105, 320] width 203 height 16
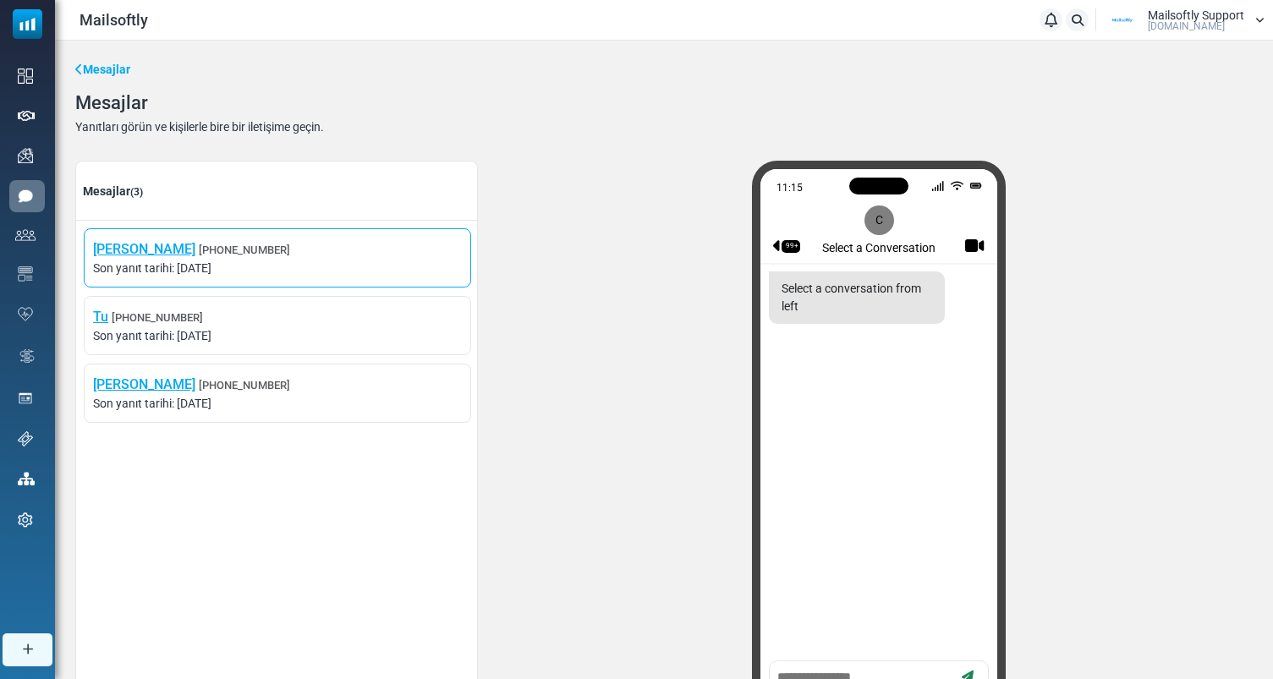
click at [313, 248] on span "Betul Sariteke +905535891496" at bounding box center [277, 249] width 369 height 20
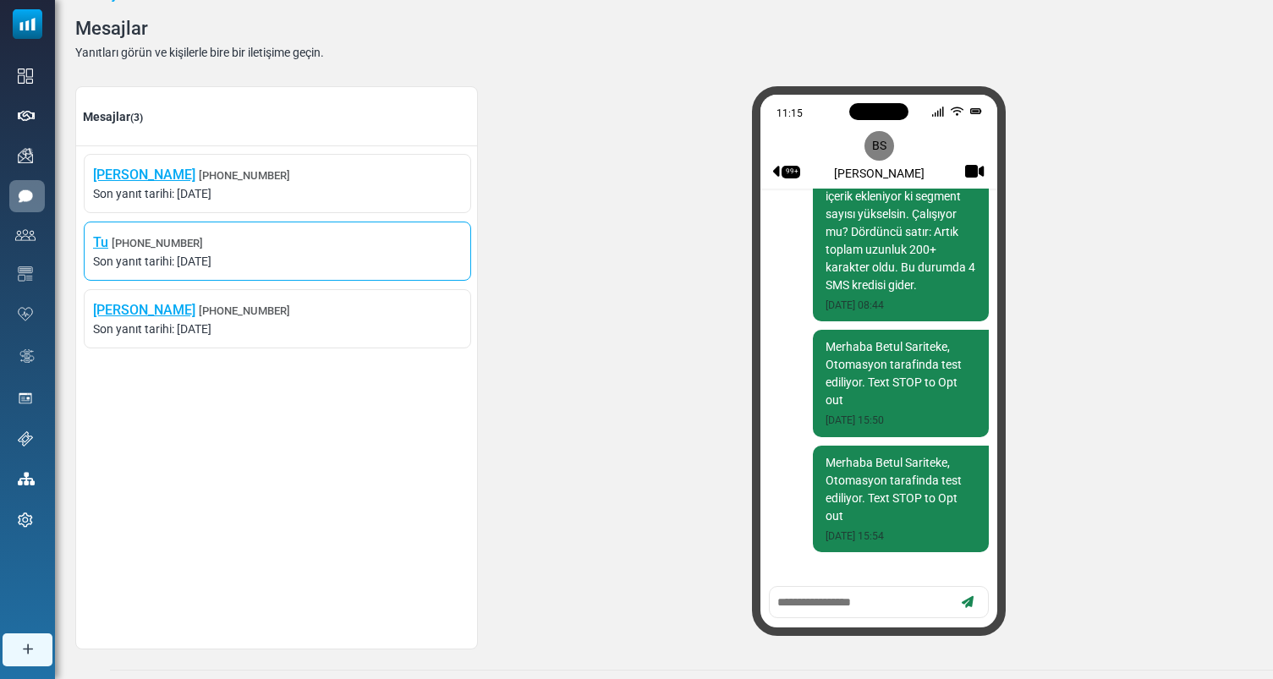
scroll to position [96, 0]
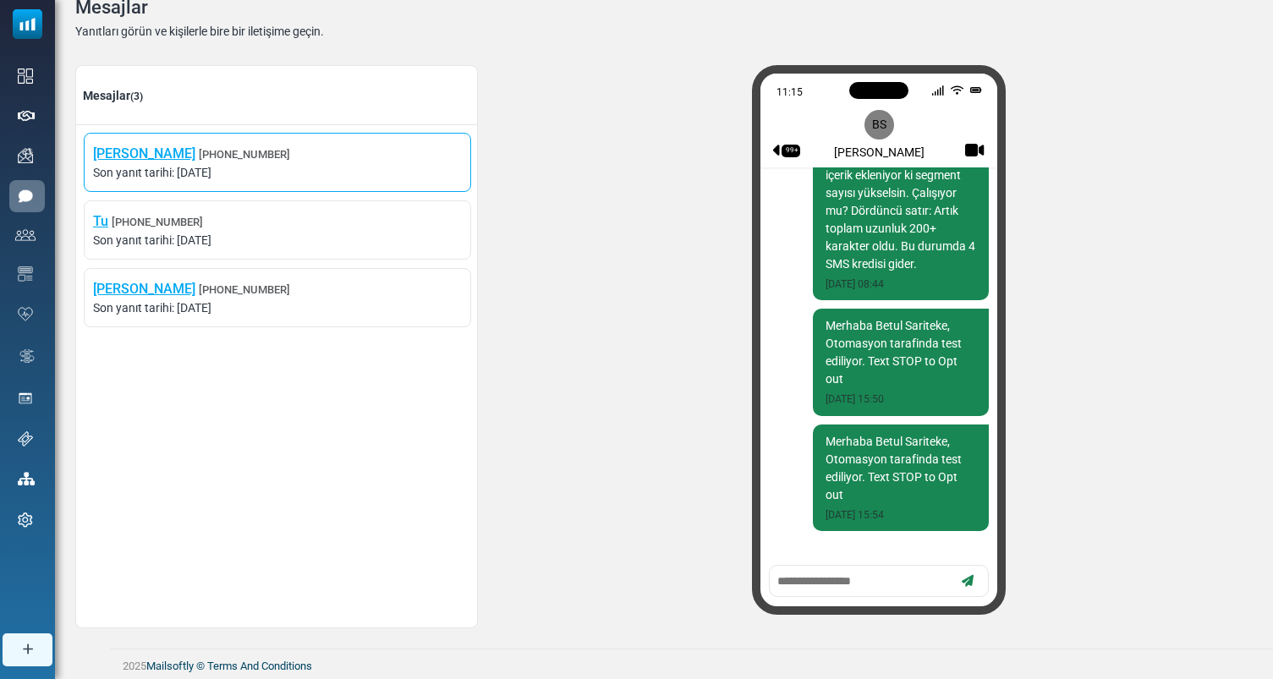
click at [378, 144] on span "Betul Sariteke +905535891496" at bounding box center [277, 154] width 369 height 20
click at [323, 232] on span "Son yanıt tarihi: August 29, 2025" at bounding box center [277, 241] width 369 height 18
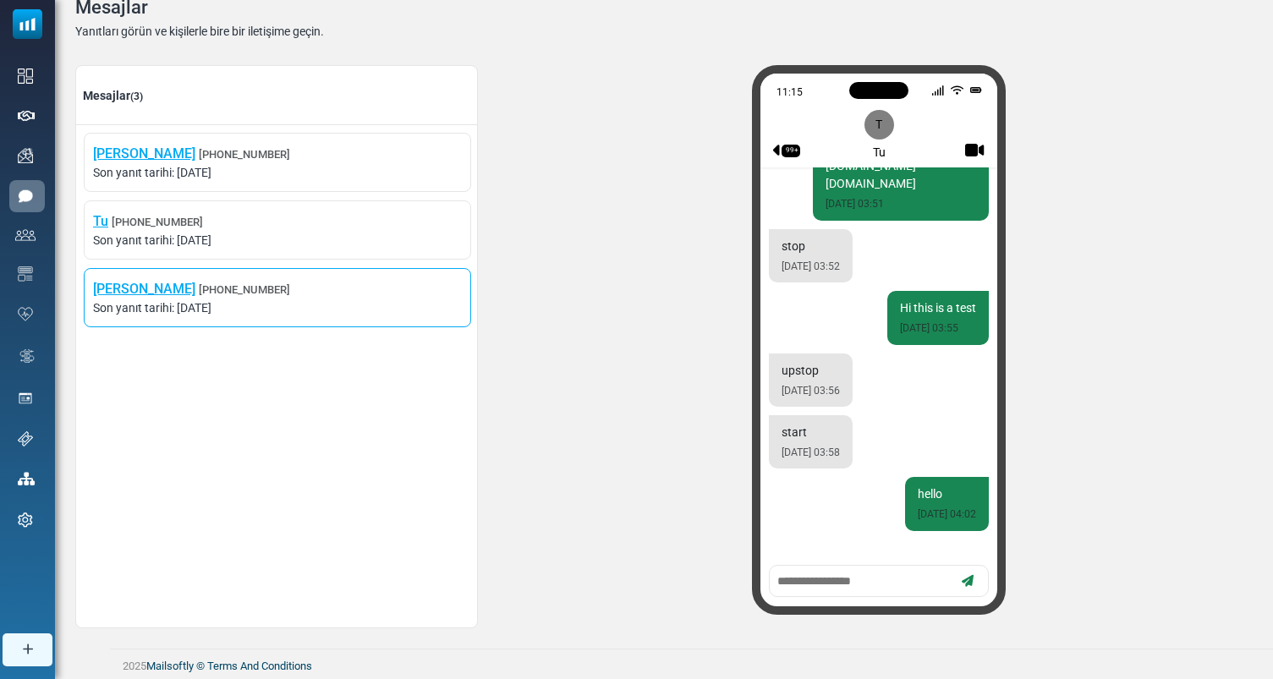
click at [316, 299] on span "Son yanıt tarihi: August 29, 2025" at bounding box center [277, 308] width 369 height 18
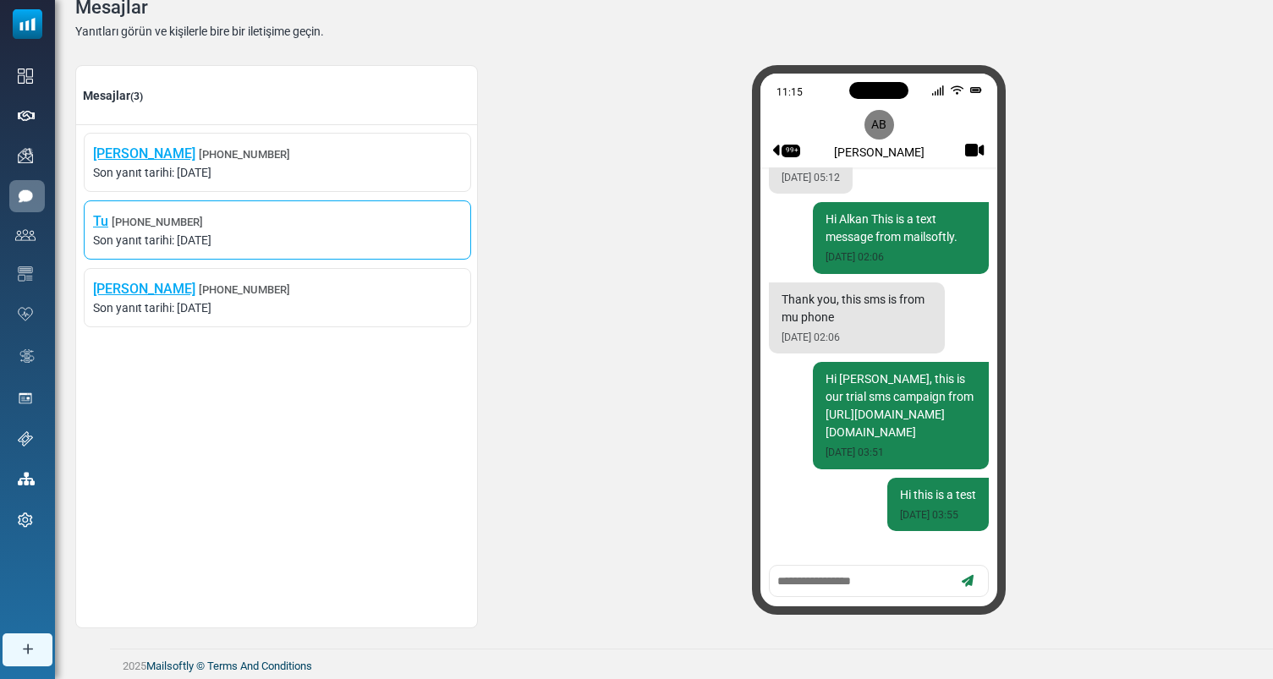
click at [324, 220] on span "Tu +14083607755" at bounding box center [277, 221] width 369 height 20
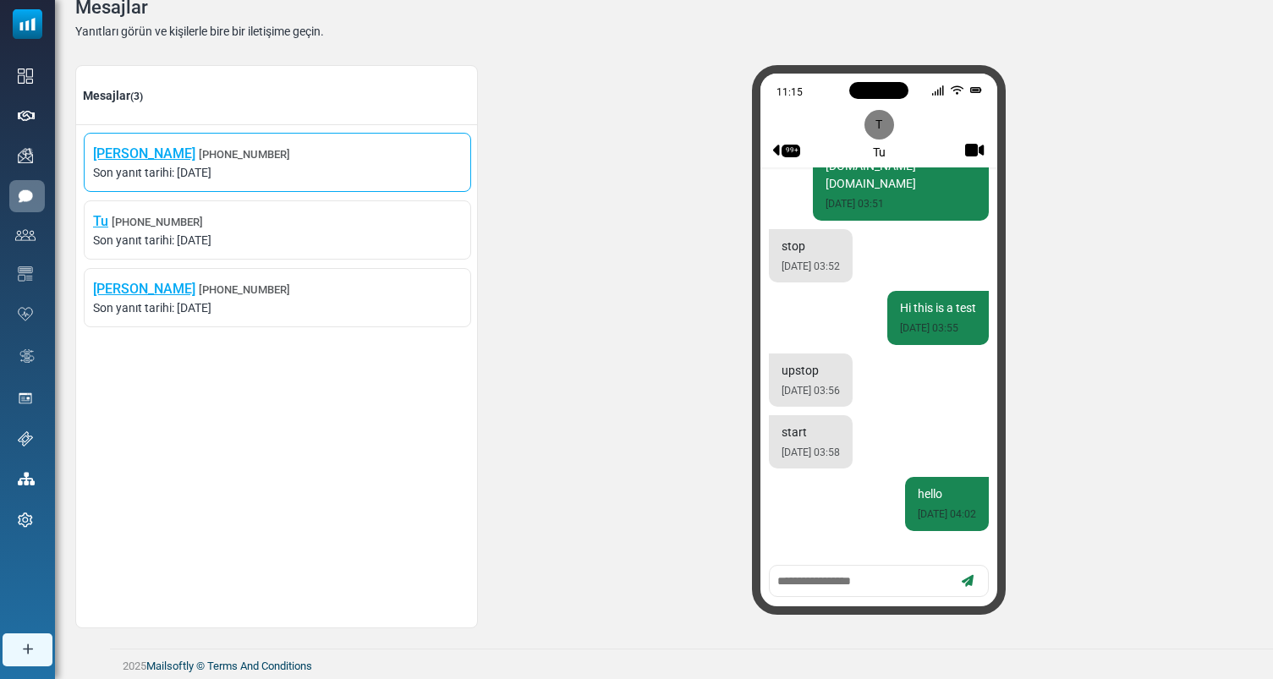
click at [328, 177] on span "Son yanıt tarihi: August 29, 2025" at bounding box center [277, 173] width 369 height 18
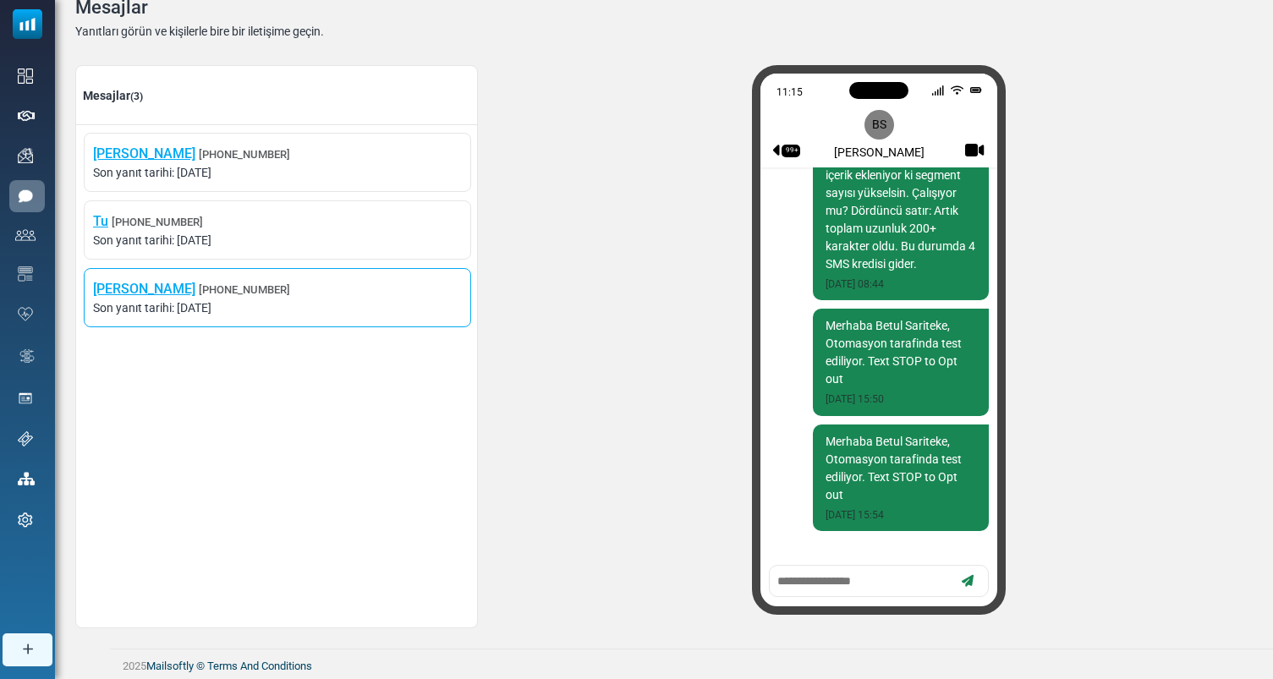
click at [331, 294] on span "Alkan Balkaya +16505578851" at bounding box center [277, 289] width 369 height 20
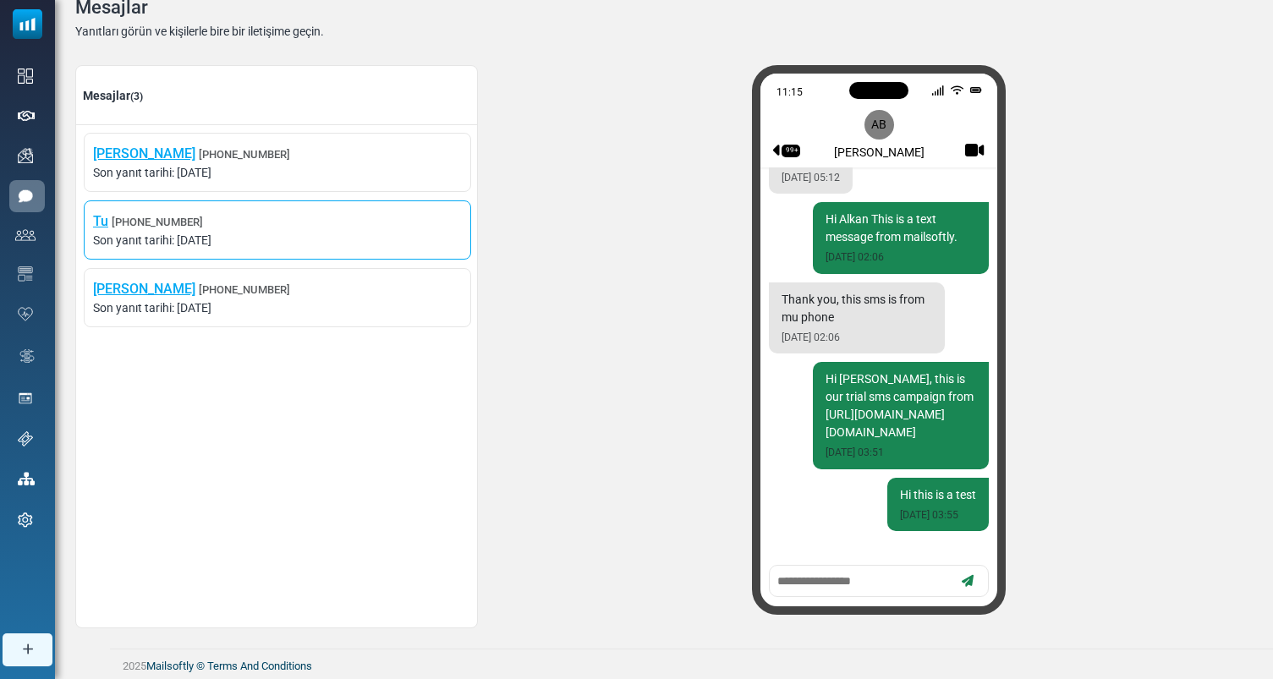
click at [333, 245] on span "Son yanıt tarihi: August 29, 2025" at bounding box center [277, 241] width 369 height 18
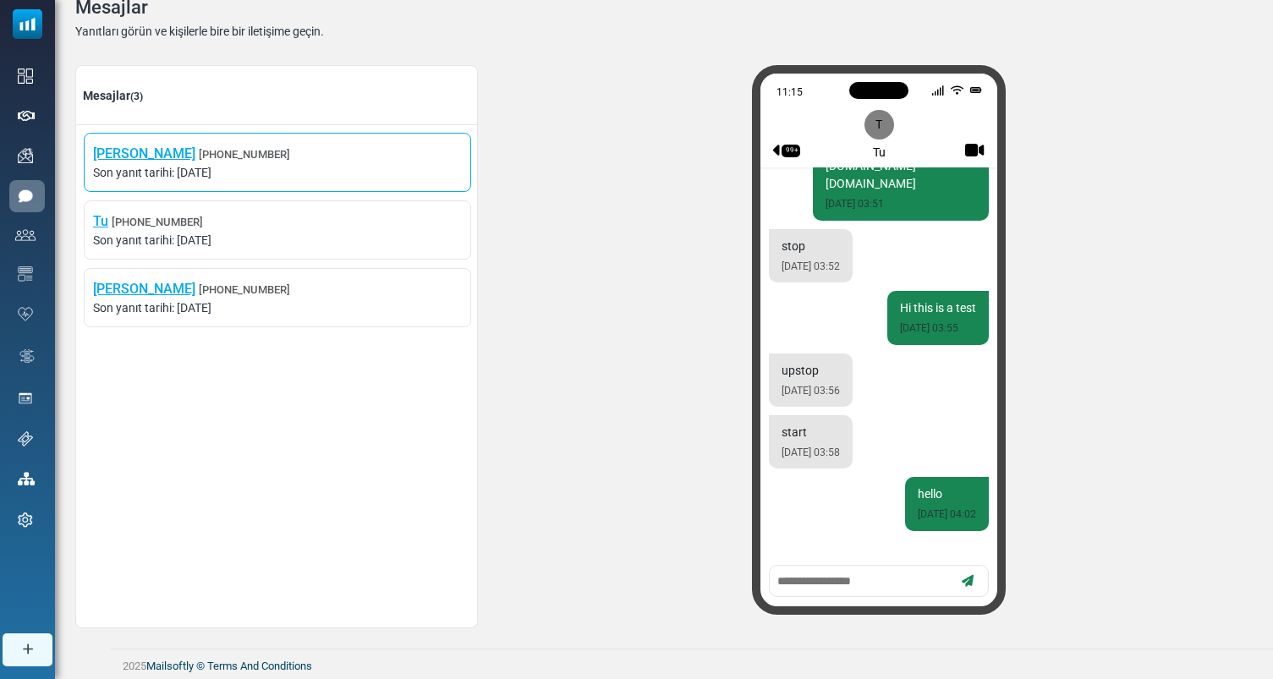
click at [310, 167] on span "Son yanıt tarihi: August 29, 2025" at bounding box center [277, 173] width 369 height 18
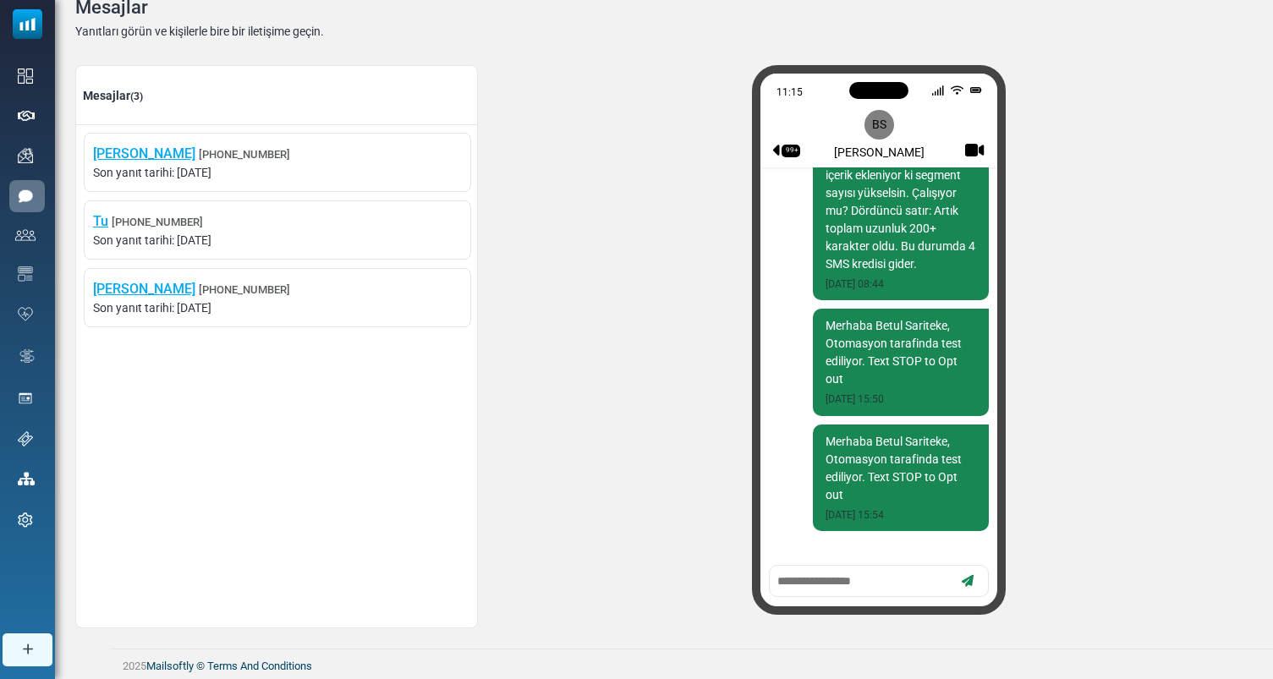
scroll to position [0, 0]
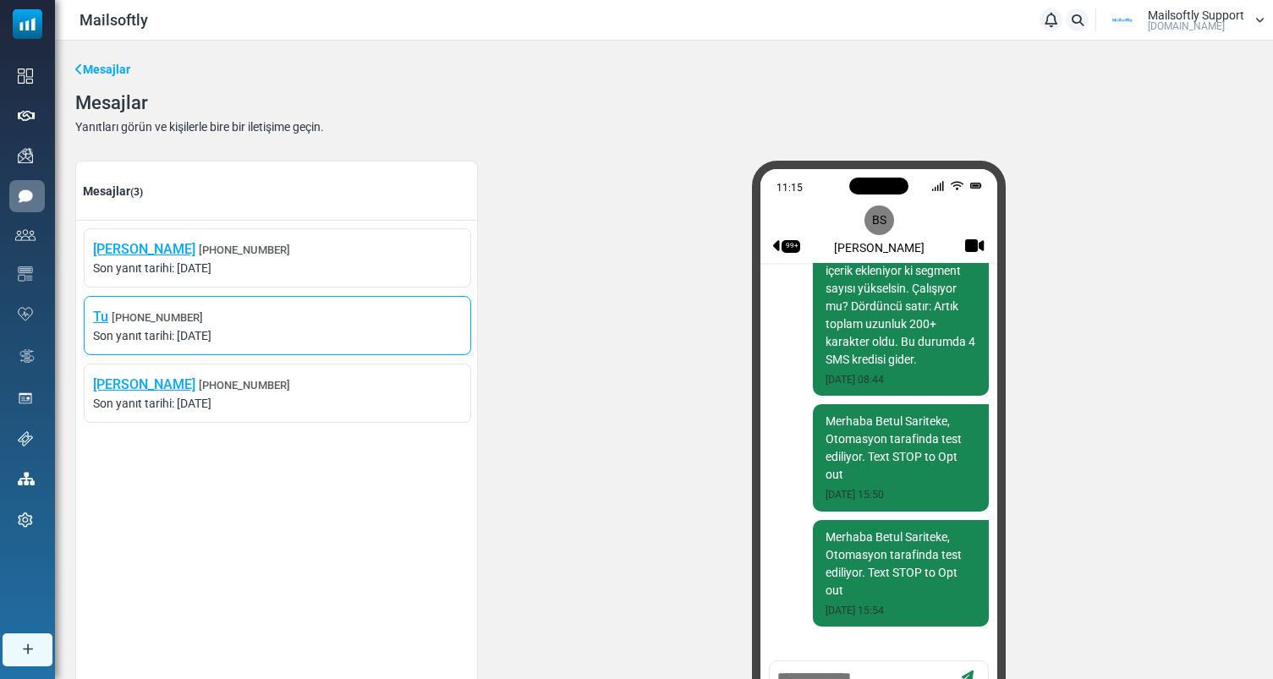
click at [352, 332] on span "Son yanıt tarihi: August 29, 2025" at bounding box center [277, 336] width 369 height 18
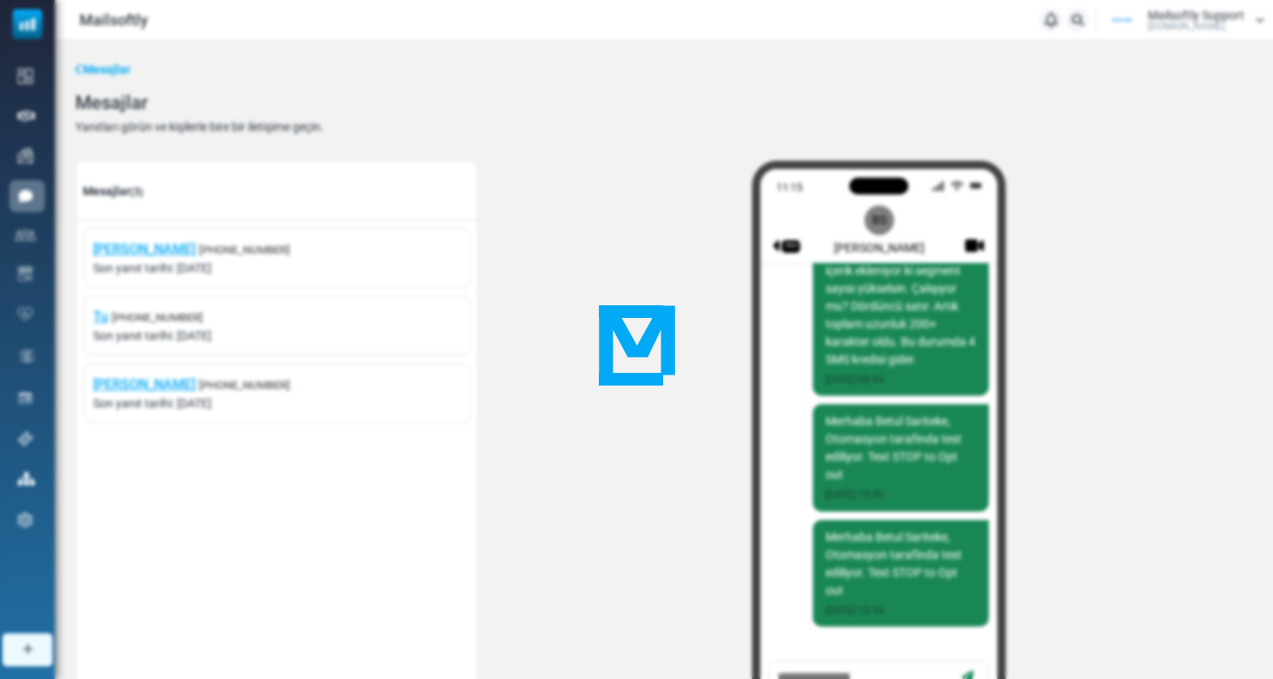
scroll to position [266, 0]
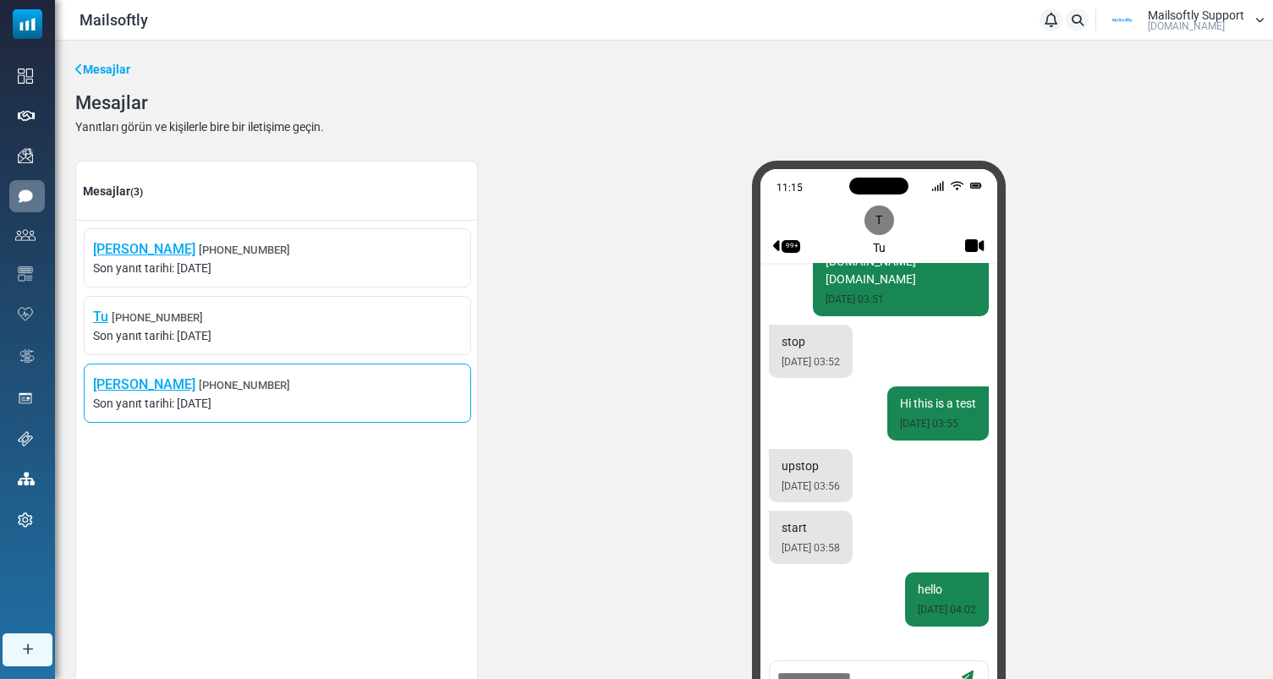
click at [321, 401] on span "Son yanıt tarihi: August 29, 2025" at bounding box center [277, 404] width 369 height 18
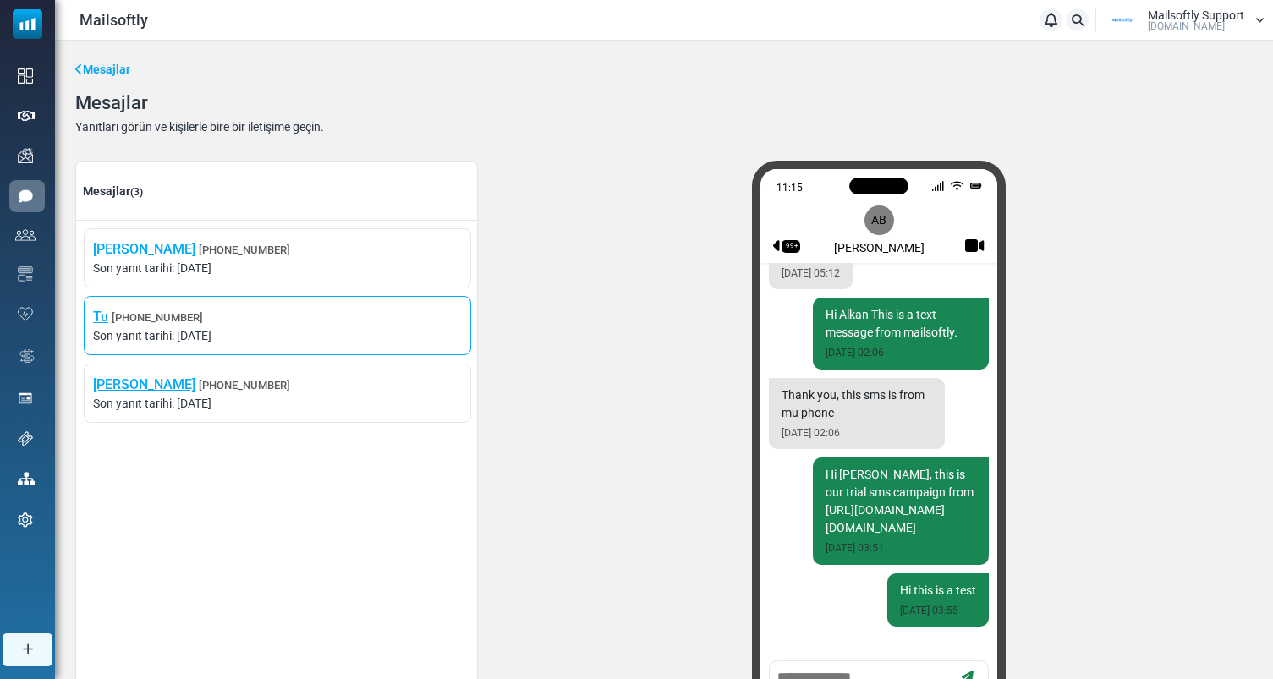
click at [300, 335] on span "Son yanıt tarihi: August 29, 2025" at bounding box center [277, 336] width 369 height 18
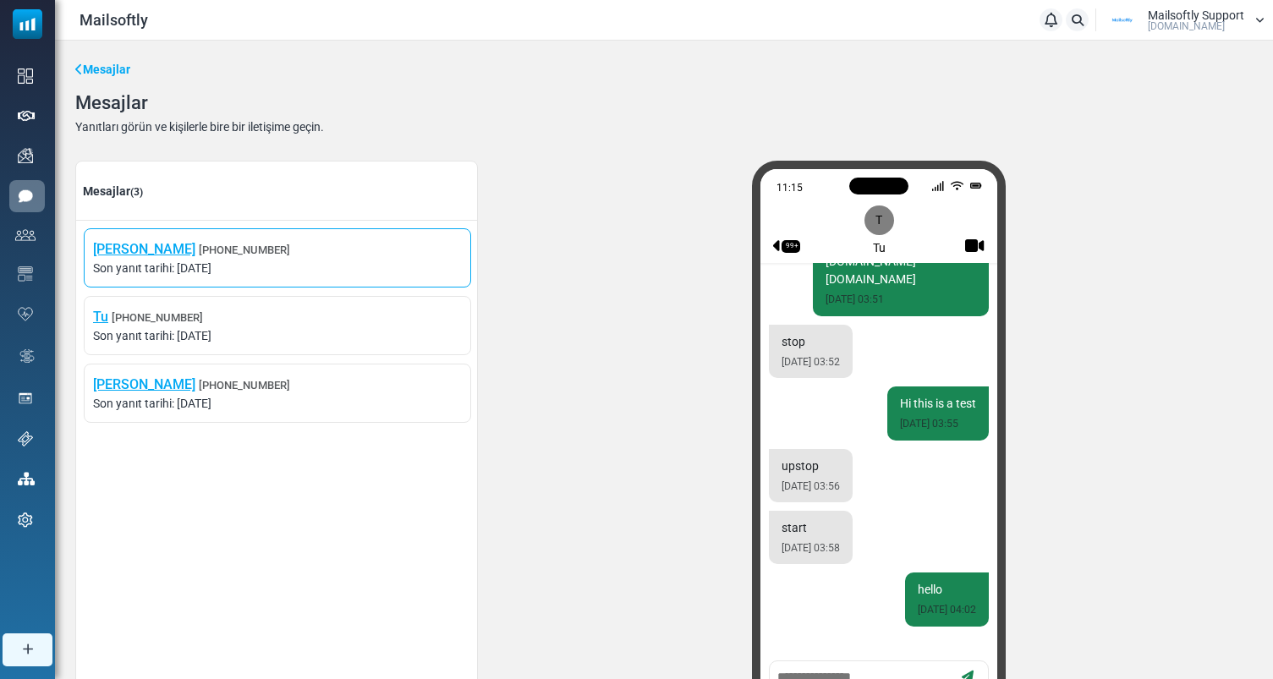
click at [326, 264] on span "Son yanıt tarihi: August 29, 2025" at bounding box center [277, 269] width 369 height 18
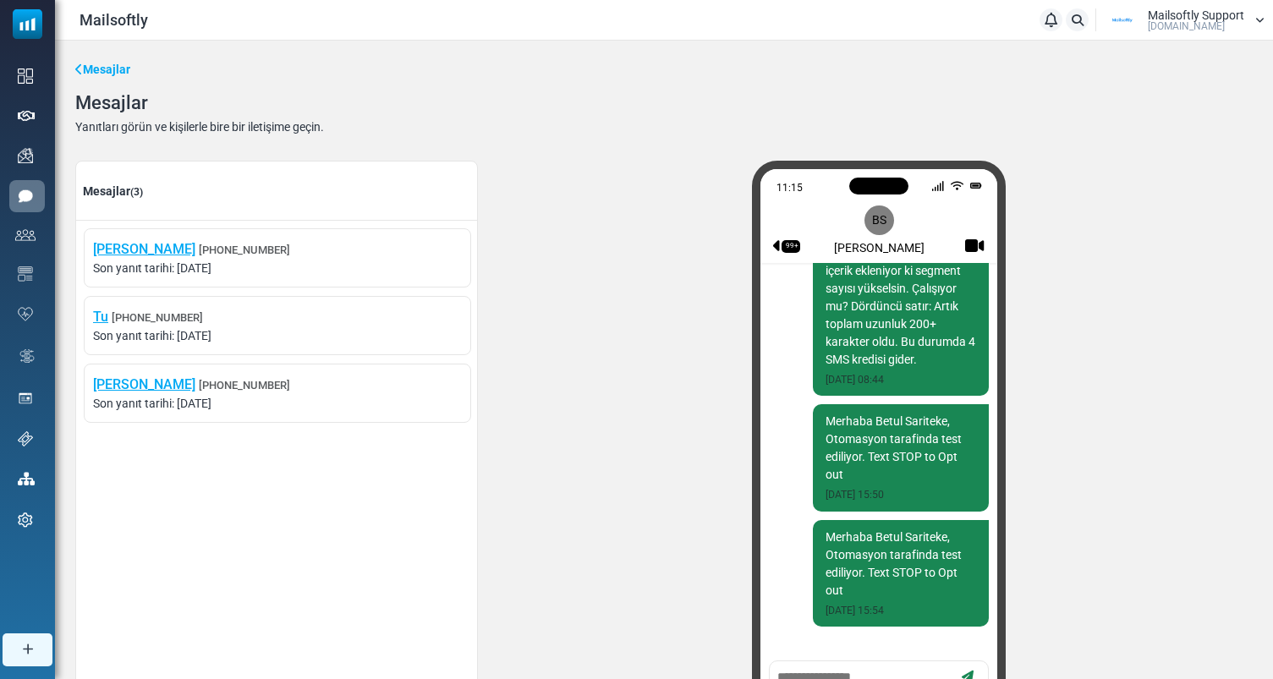
click at [332, 406] on span "Son yanıt tarihi: August 29, 2025" at bounding box center [277, 404] width 369 height 18
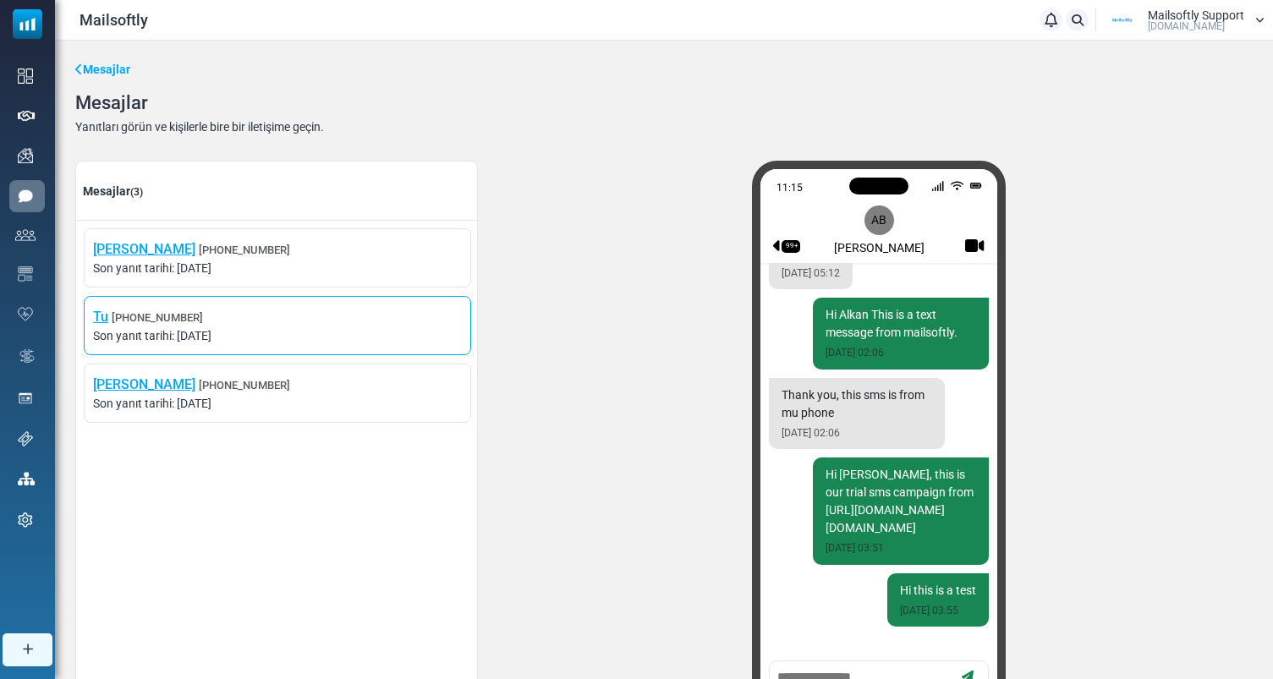
click at [355, 341] on span "Son yanıt tarihi: August 29, 2025" at bounding box center [277, 336] width 369 height 18
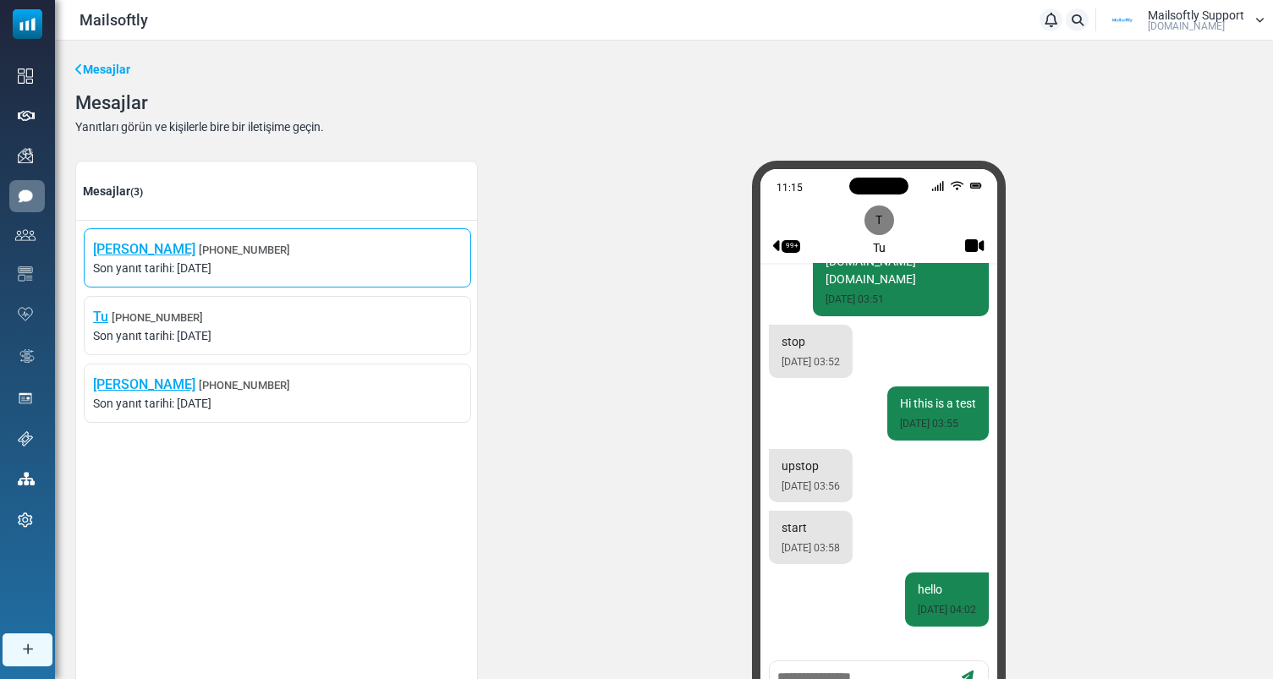
click at [375, 266] on span "Son yanıt tarihi: August 29, 2025" at bounding box center [277, 269] width 369 height 18
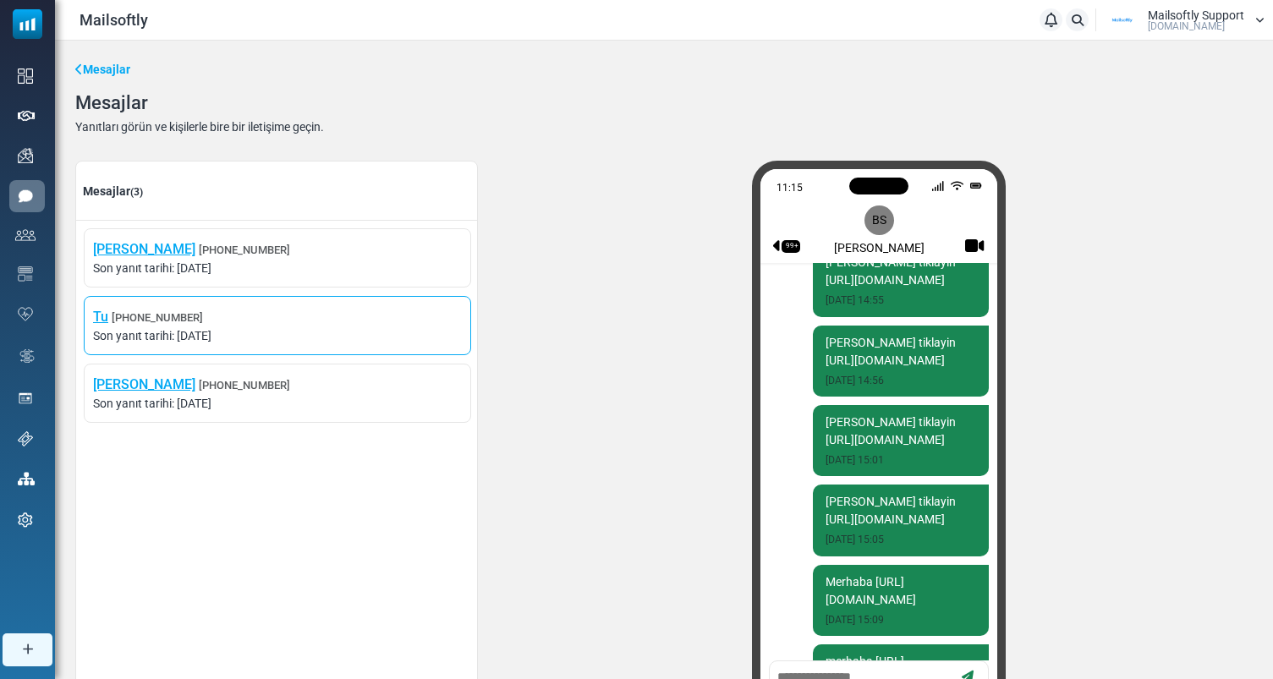
scroll to position [2989, 0]
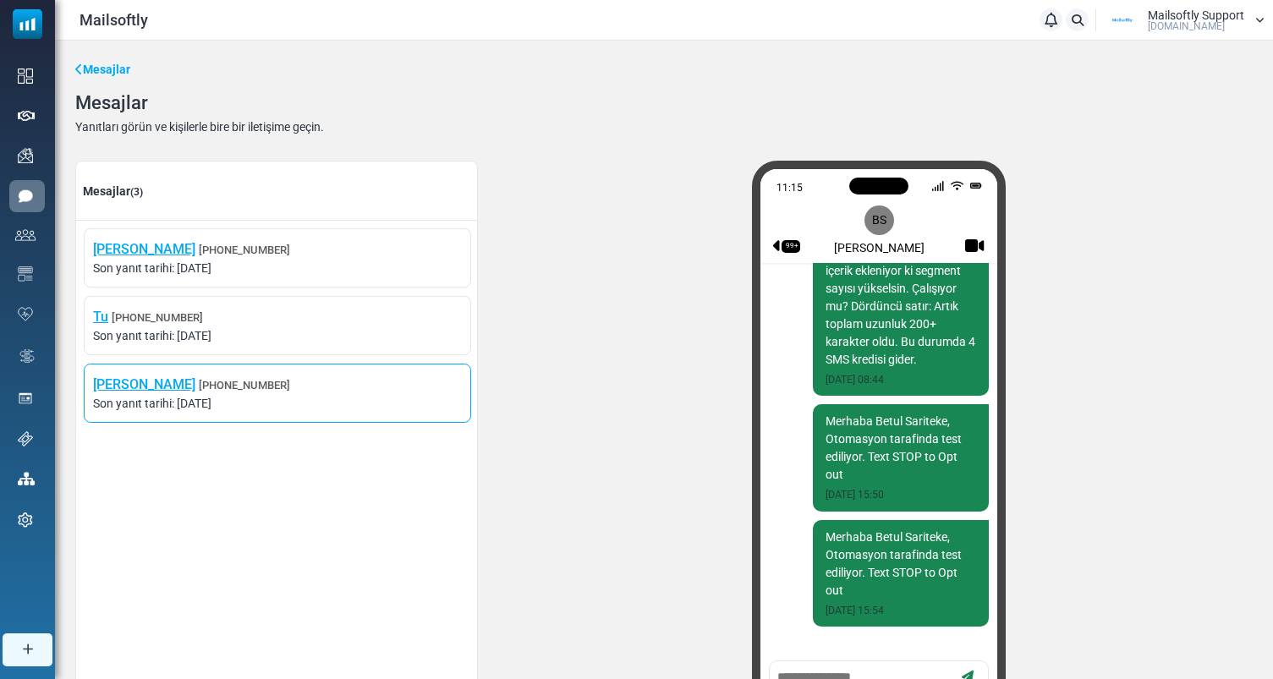
click at [361, 403] on span "Son yanıt tarihi: August 29, 2025" at bounding box center [277, 404] width 369 height 18
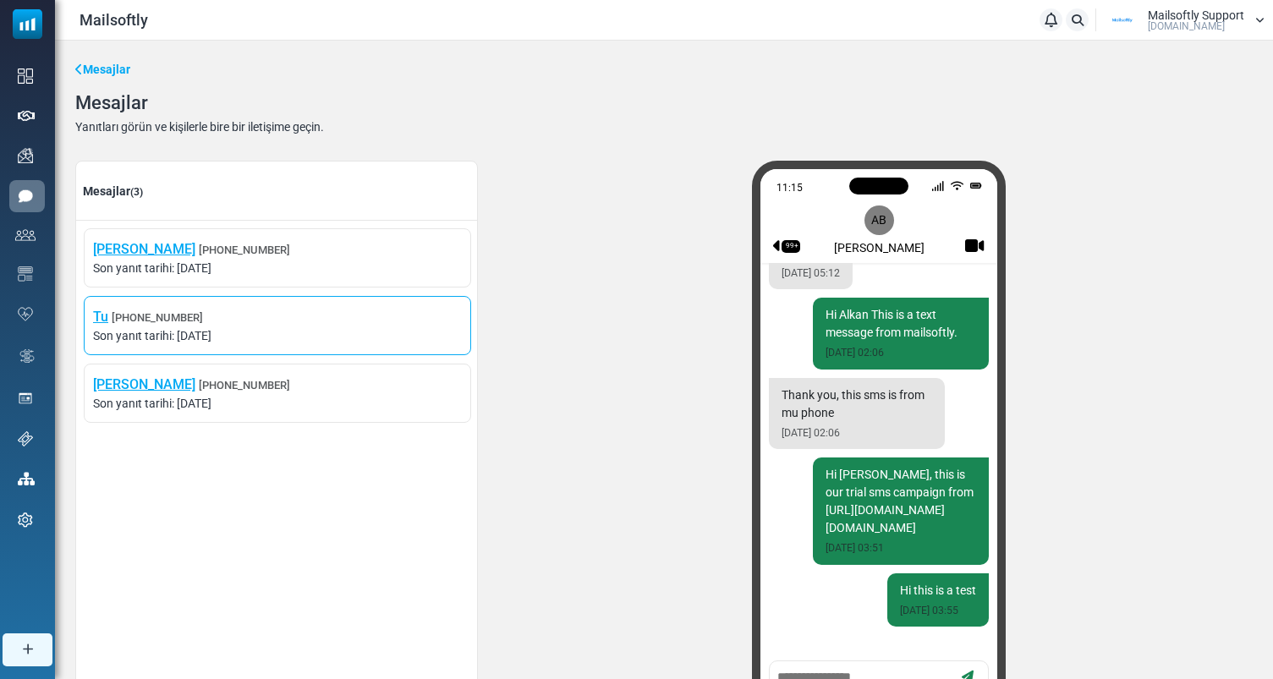
click at [374, 335] on span "Son yanıt tarihi: August 29, 2025" at bounding box center [277, 336] width 369 height 18
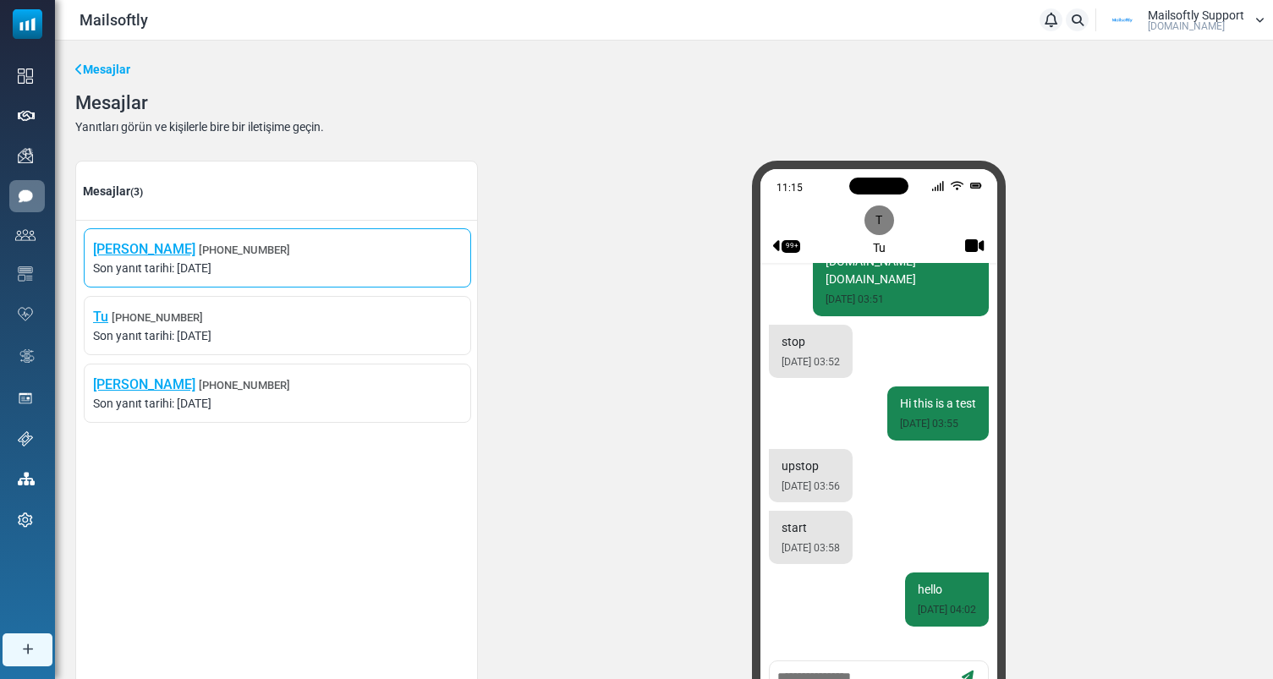
click at [383, 287] on li "Betul Sariteke +905535891496 Son yanıt tarihi: August 29, 2025" at bounding box center [277, 257] width 387 height 59
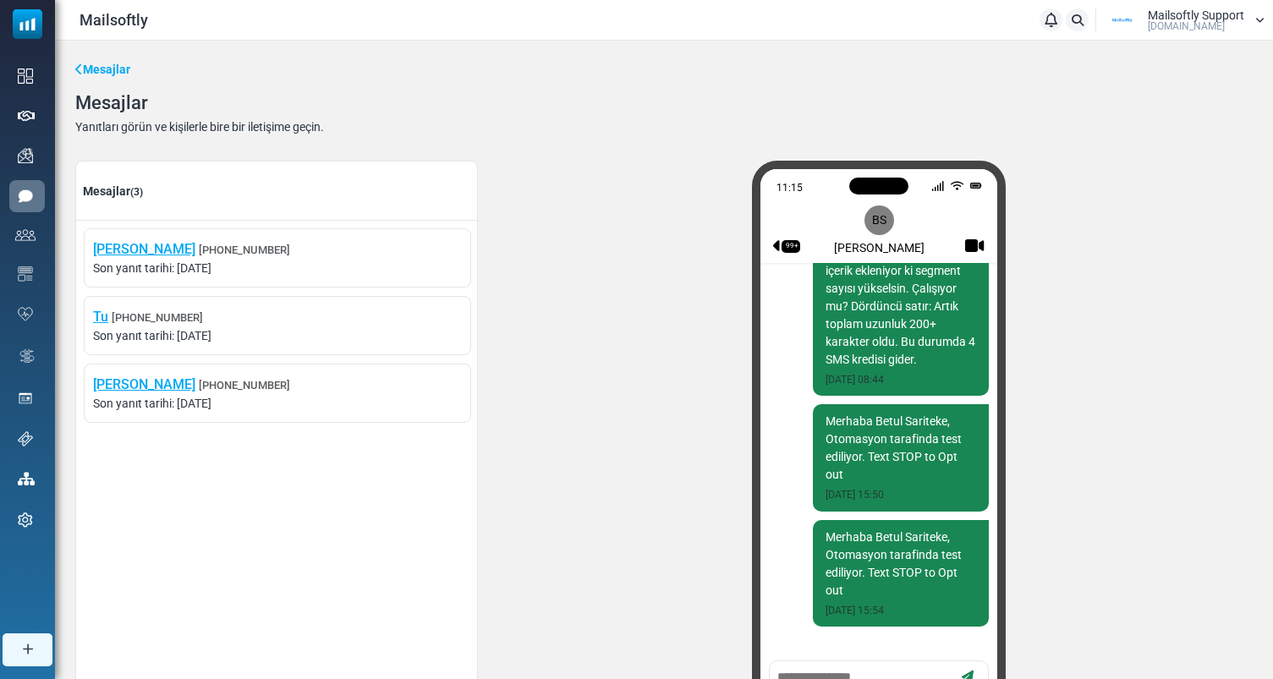
drag, startPoint x: 429, startPoint y: 159, endPoint x: 75, endPoint y: 99, distance: 358.6
click at [75, 99] on div "Mesajlar Mesajlar Yanıtları görün ve kişilerle bire bir iletişime geçin. Mesajl…" at bounding box center [664, 393] width 1218 height 704
click at [333, 119] on div "Mesajlar Yanıtları görün ve kişilerle bire bir iletişime geçin." at bounding box center [663, 112] width 1177 height 41
click at [120, 71] on link "Mesajlar" at bounding box center [102, 70] width 55 height 18
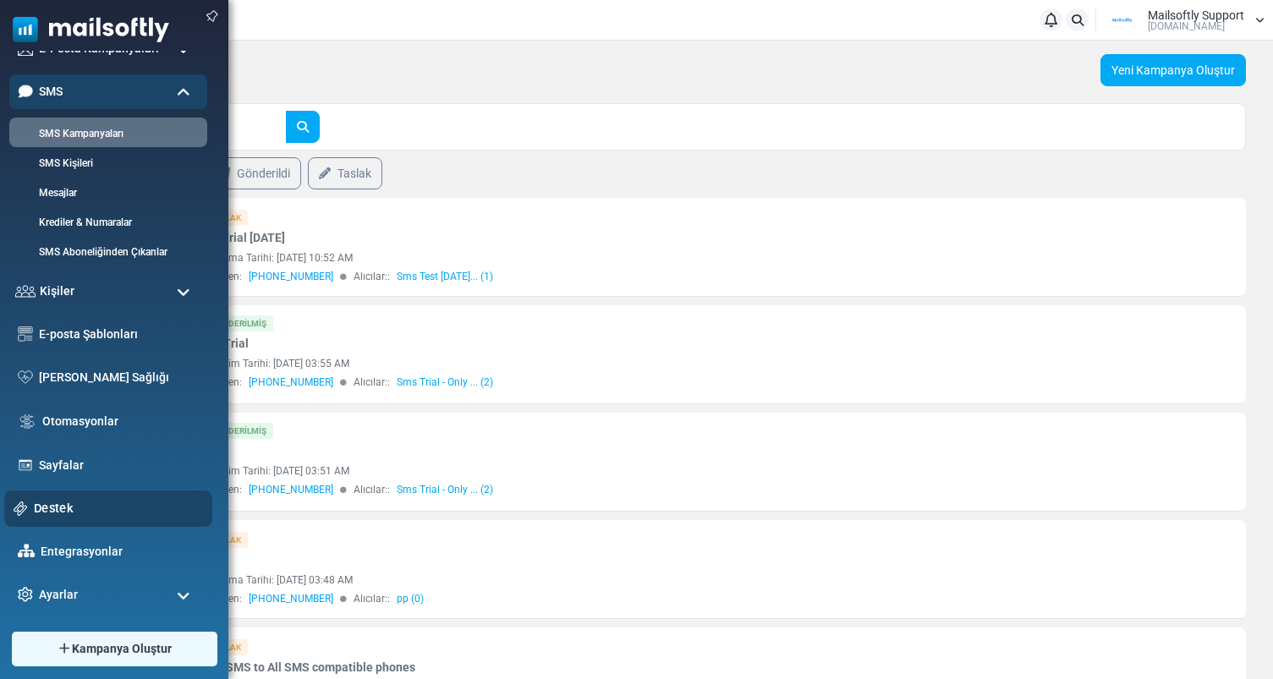
click at [63, 507] on link "Destek" at bounding box center [118, 508] width 169 height 19
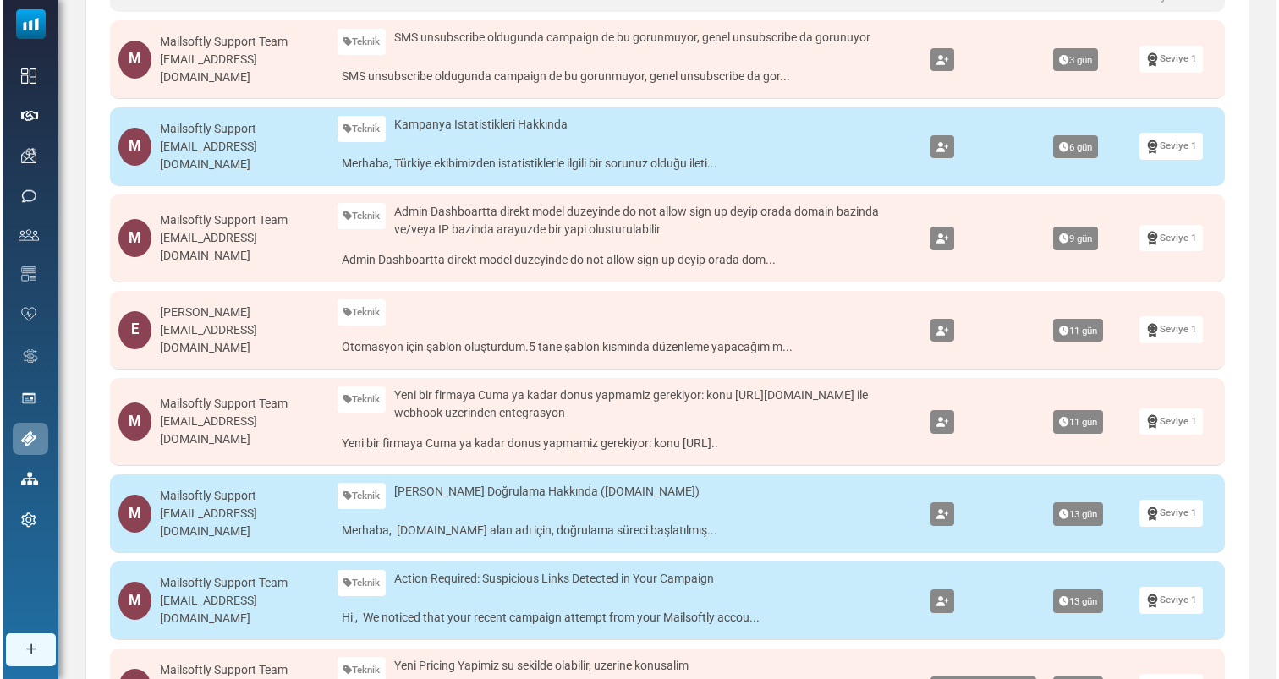
scroll to position [285, 0]
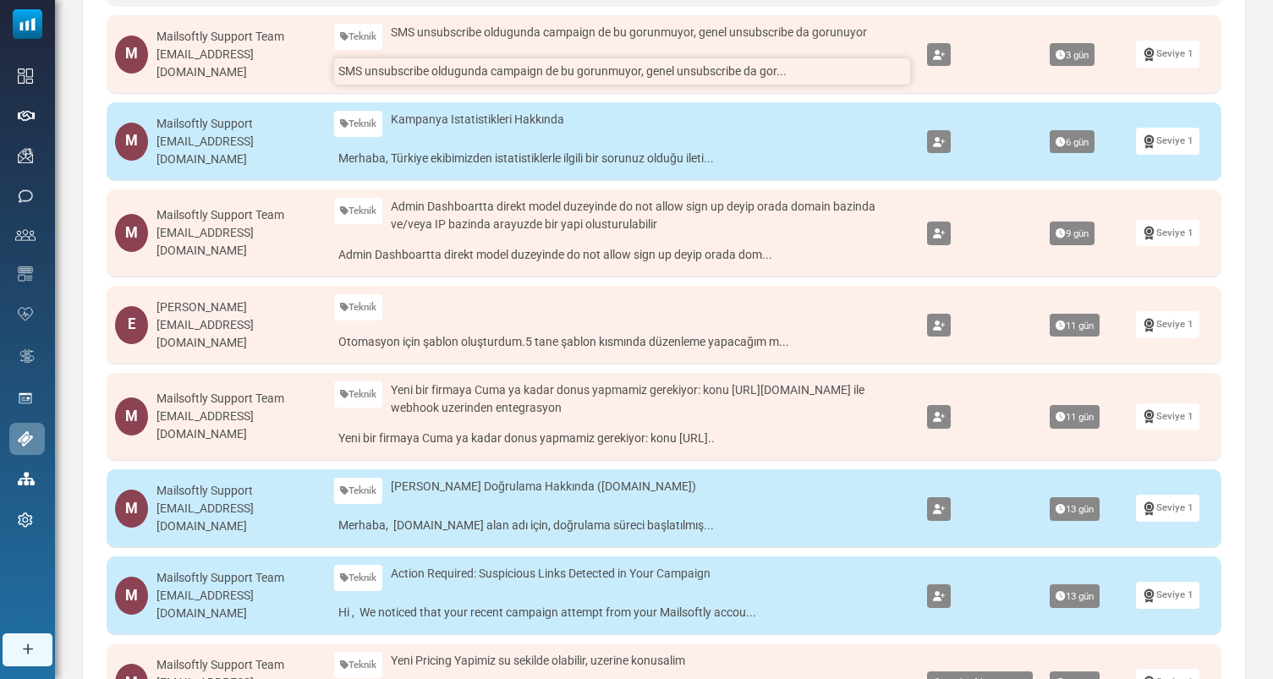
click at [579, 72] on link "SMS unsubscribe oldugunda campaign de bu gorunmuyor, genel unsubscribe da gor..." at bounding box center [622, 71] width 576 height 26
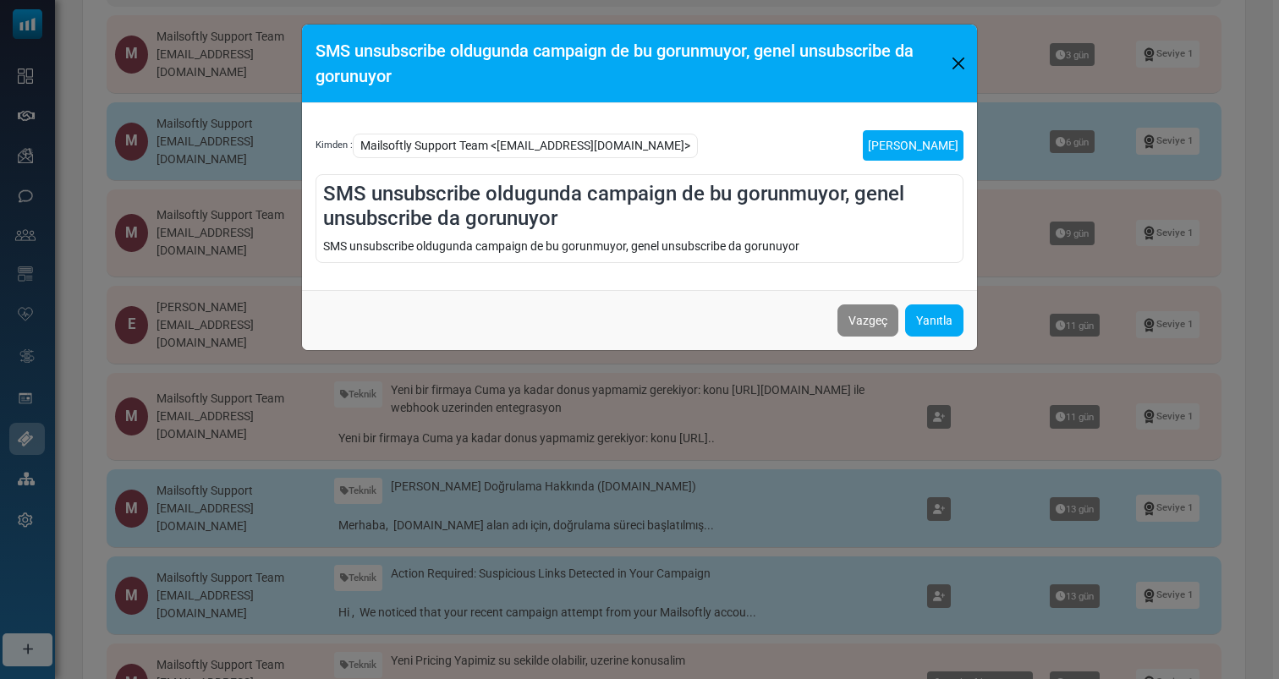
click at [912, 135] on link "[PERSON_NAME]" at bounding box center [913, 145] width 101 height 30
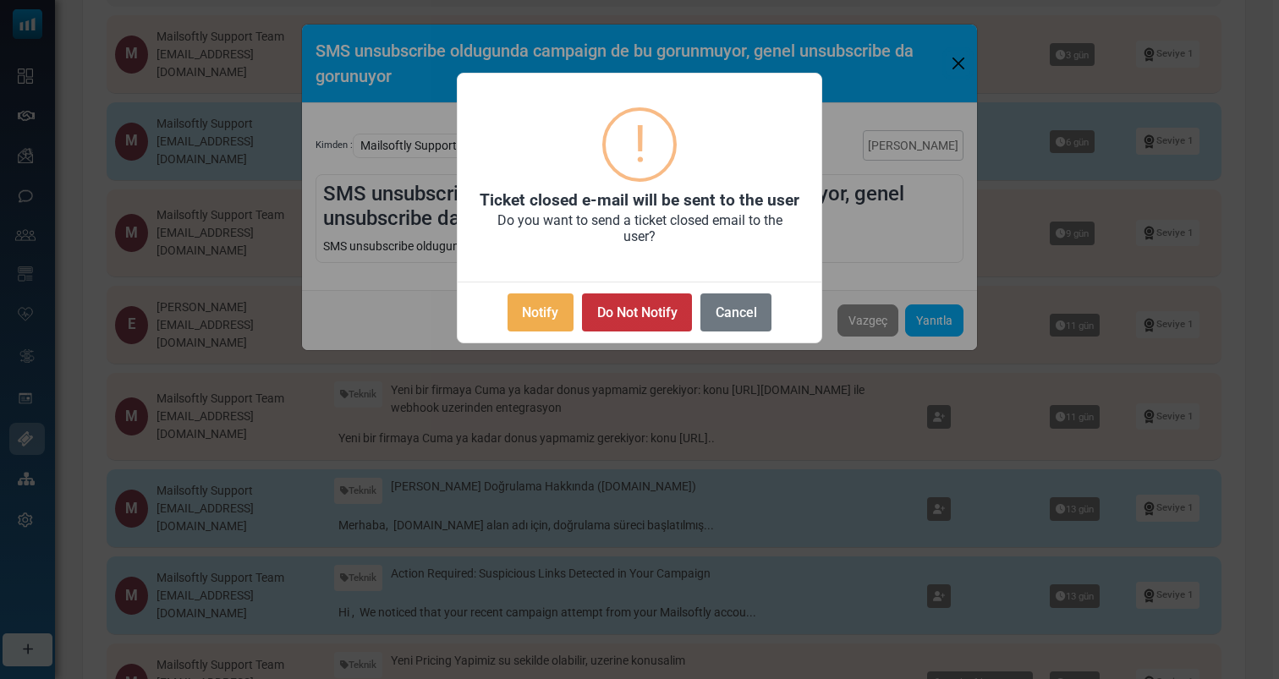
click at [667, 310] on button "Do Not Notify" at bounding box center [637, 312] width 110 height 38
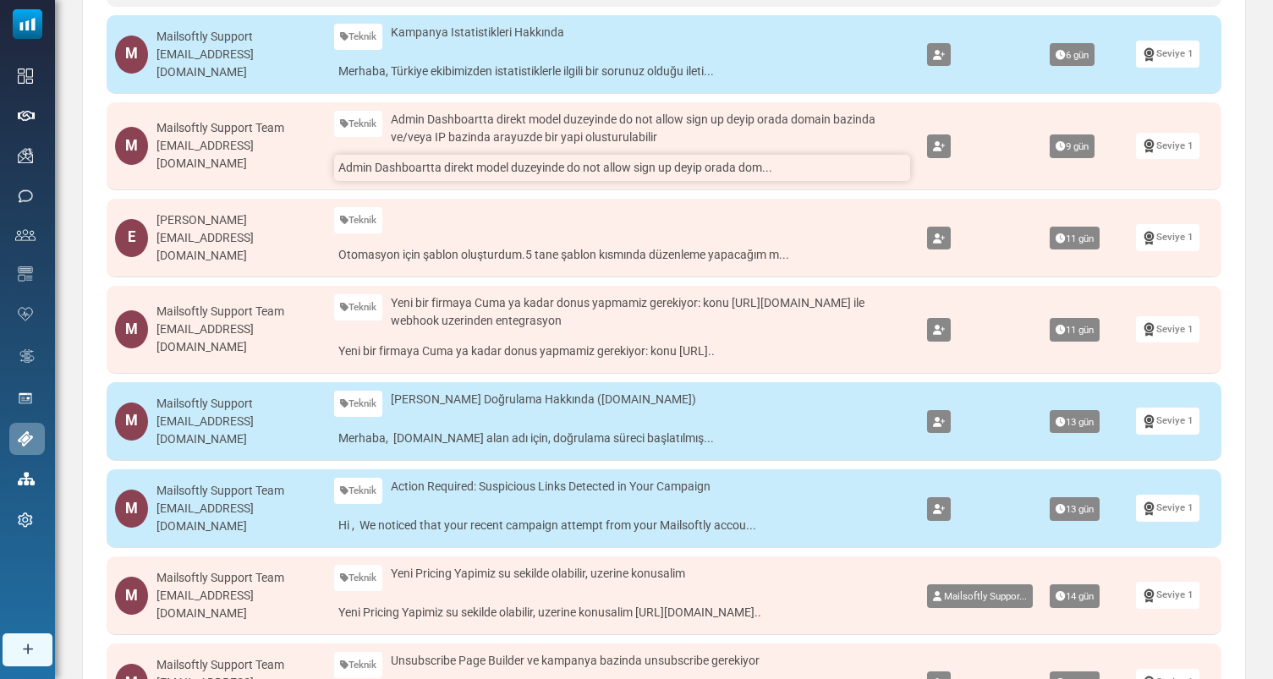
click at [521, 170] on link "Admin Dashboartta direkt model duzeyinde do not allow sign up deyip orada dom..." at bounding box center [622, 168] width 576 height 26
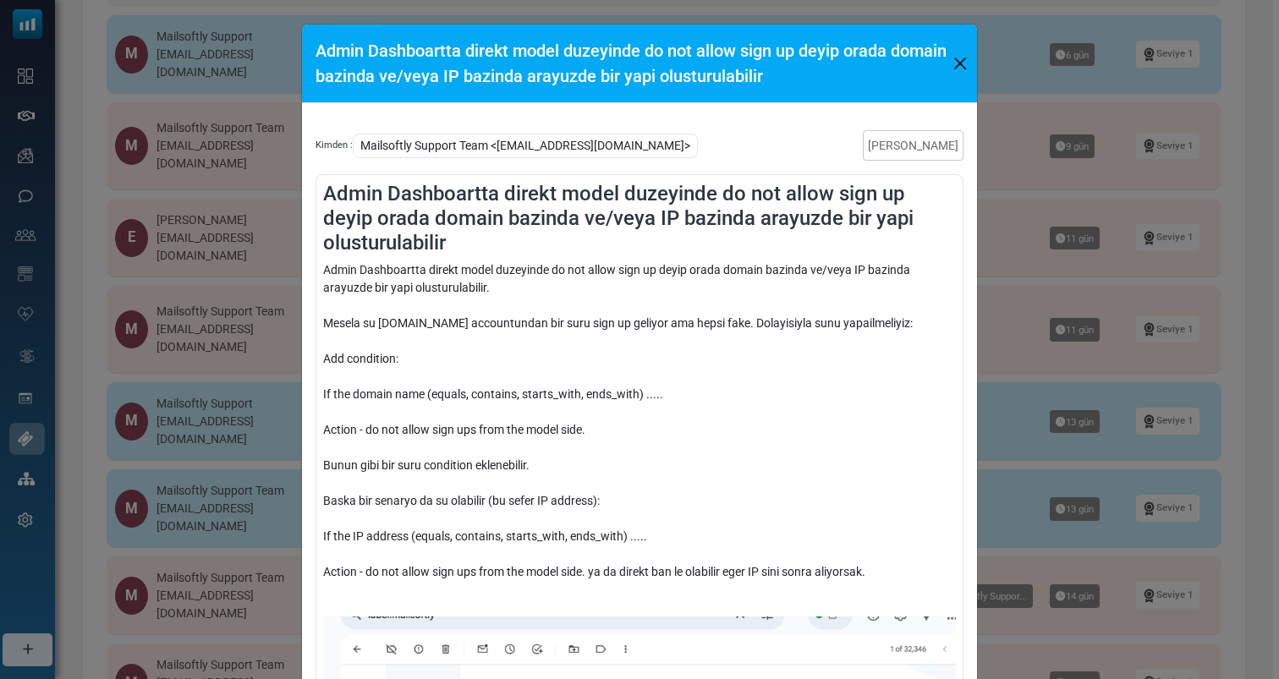
click at [1045, 125] on div "Admin Dashboartta direkt model duzeyinde do not allow sign up deyip orada domai…" at bounding box center [639, 339] width 1279 height 679
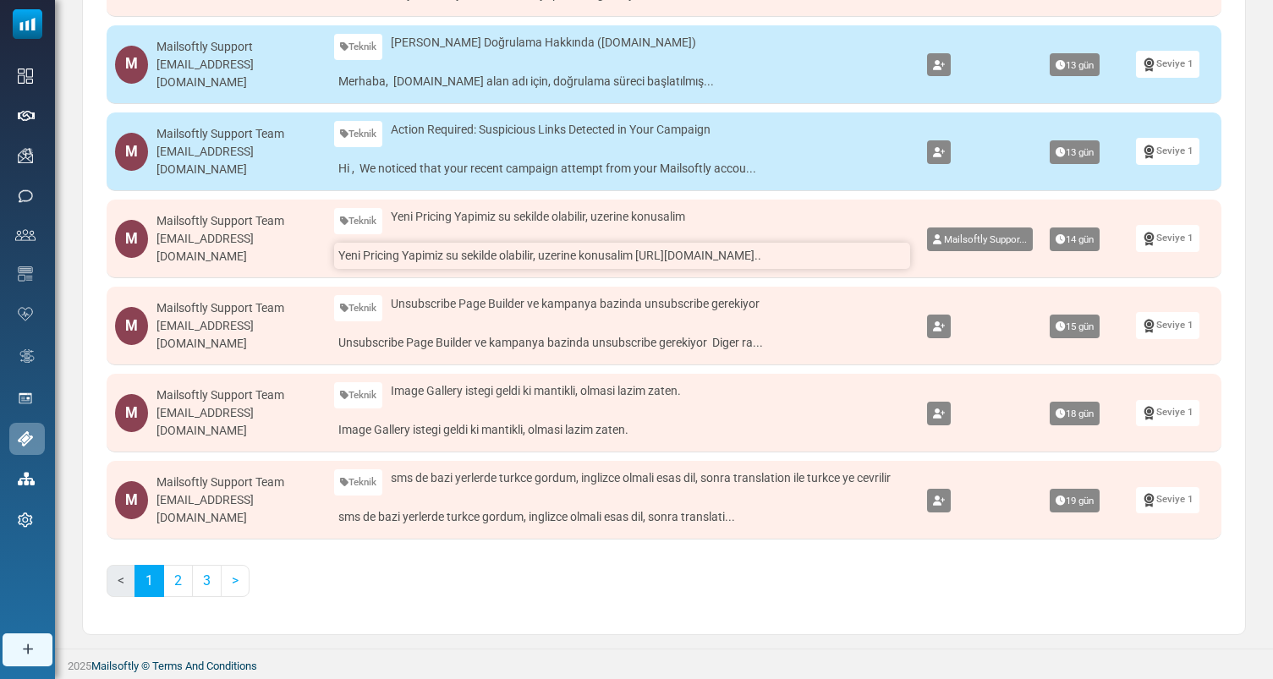
scroll to position [651, 0]
click at [183, 578] on link "2" at bounding box center [178, 581] width 30 height 32
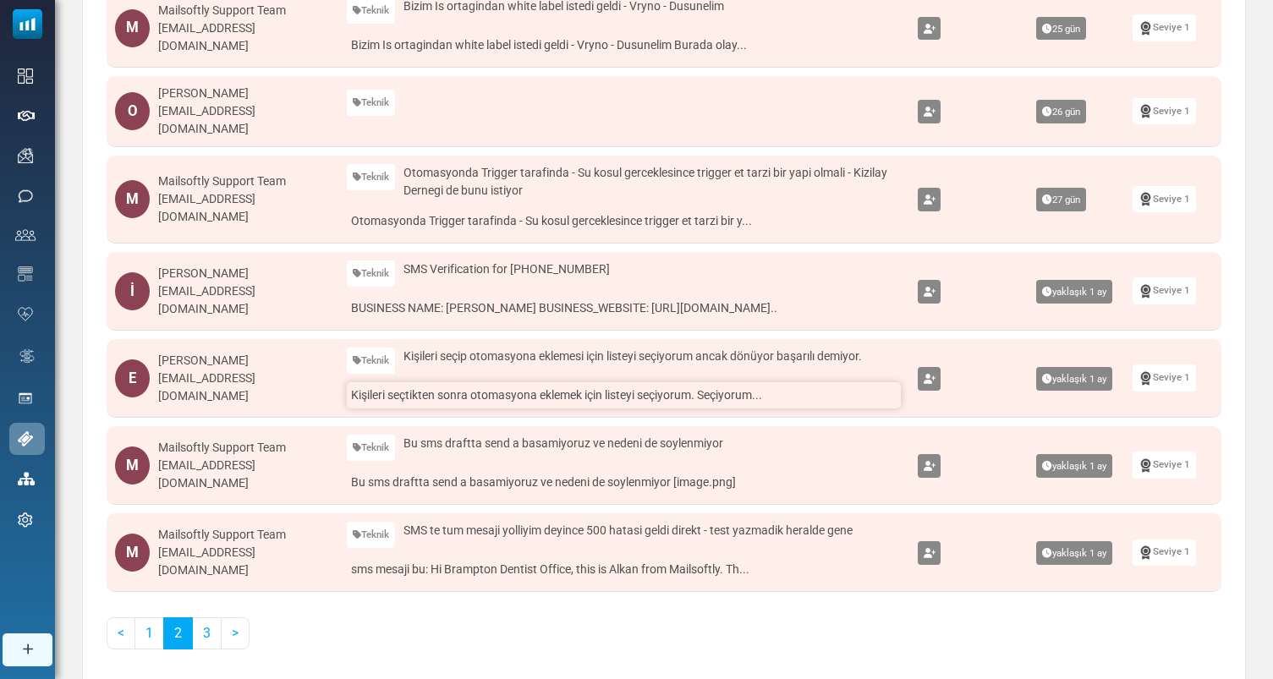
scroll to position [0, 0]
